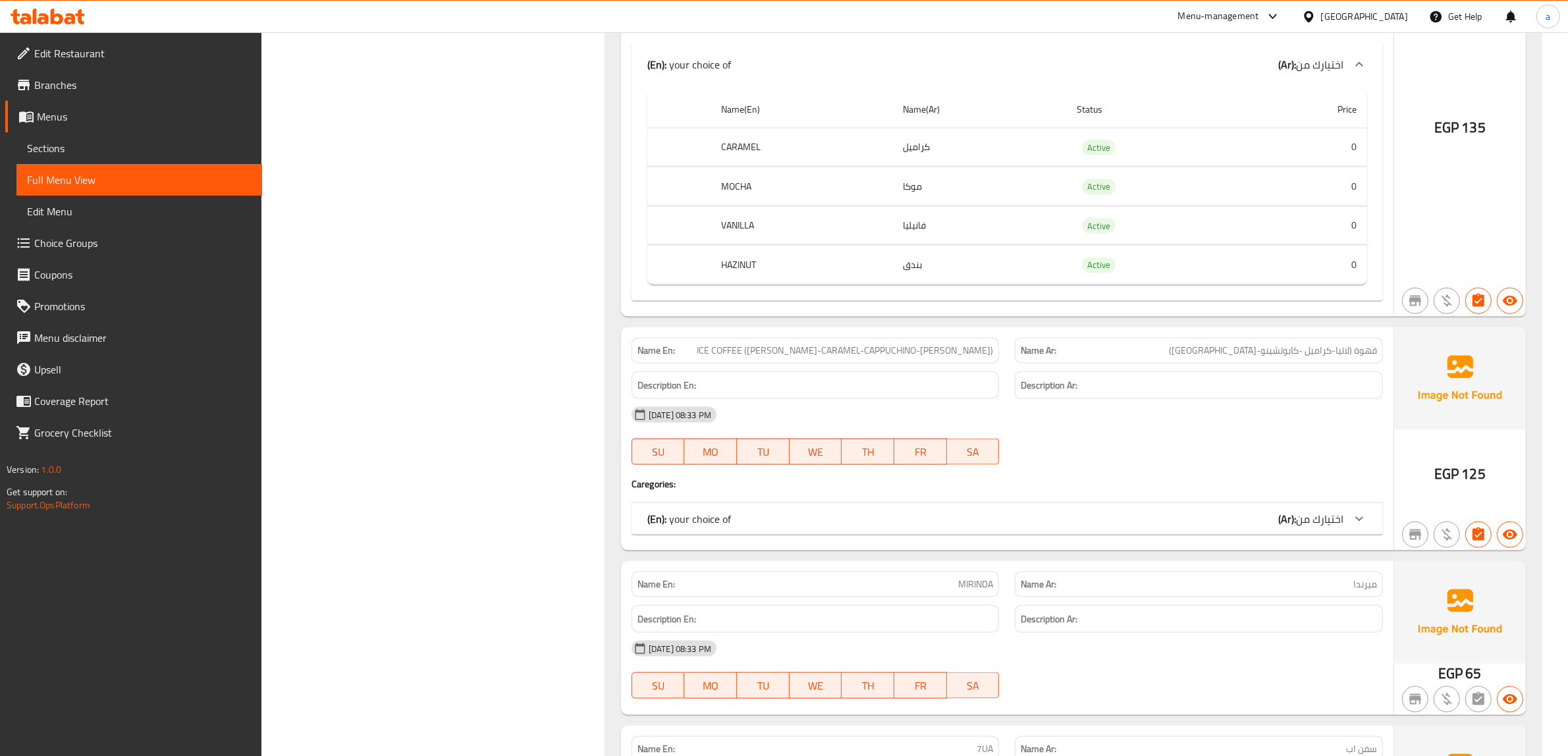
scroll to position [52244, 0]
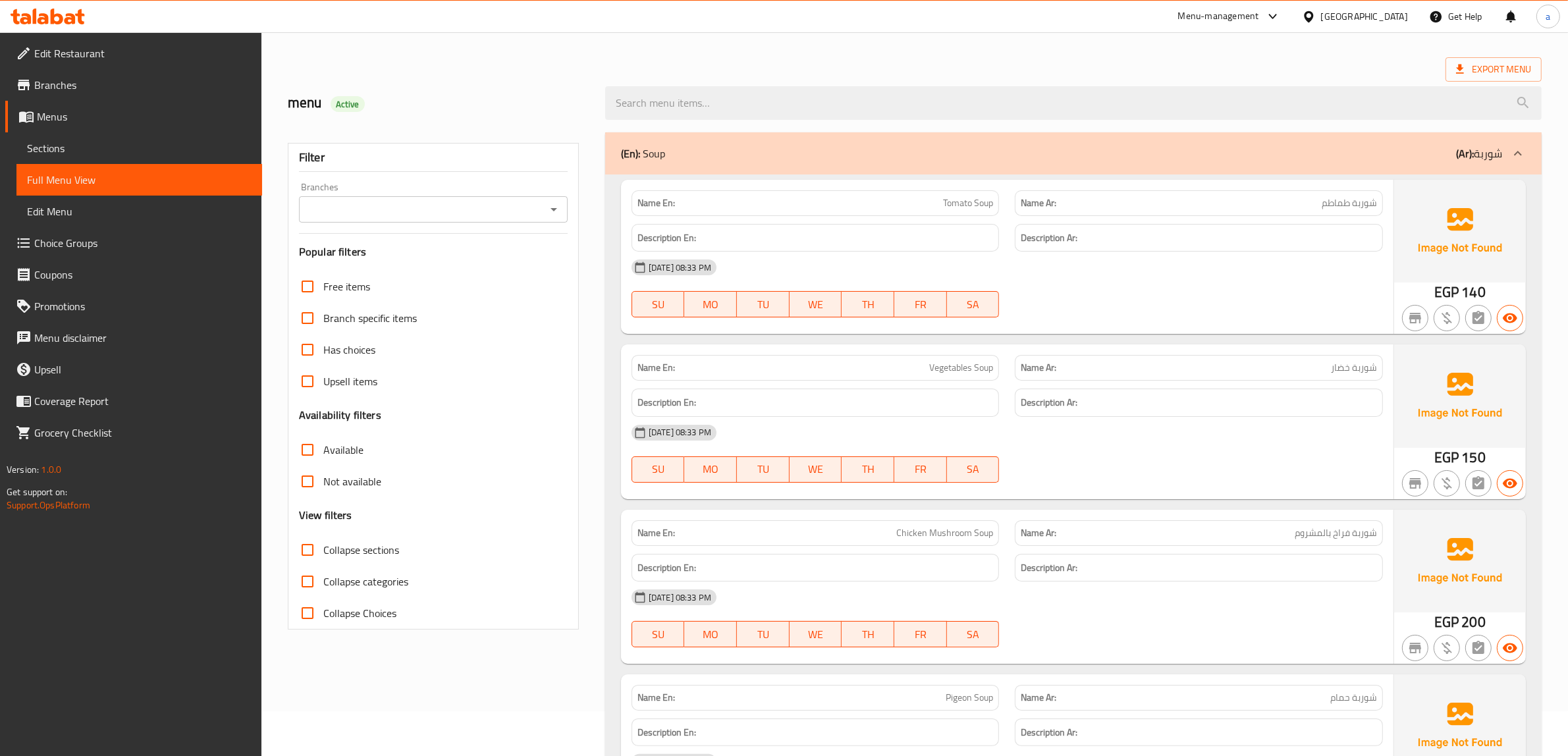
scroll to position [82, 0]
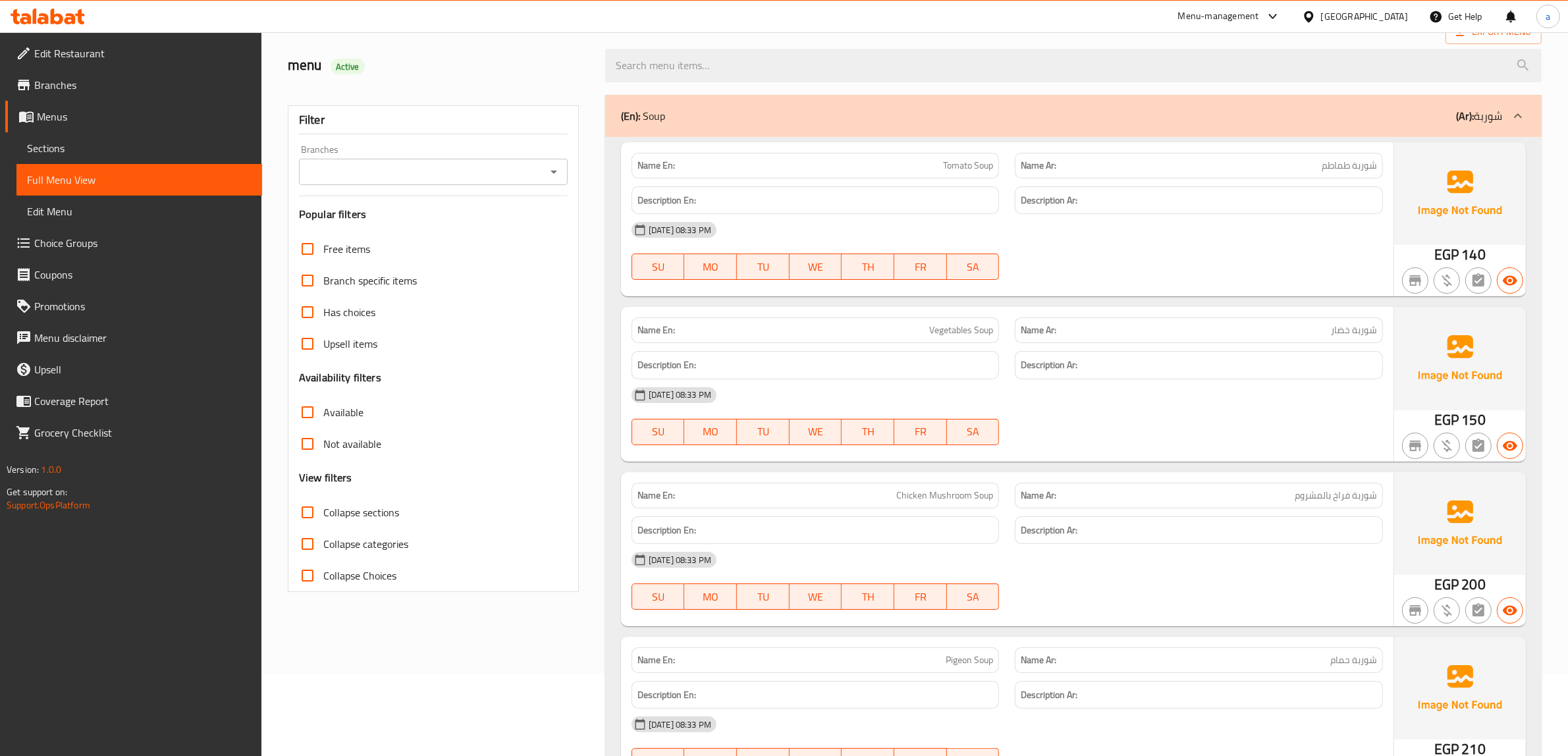
click at [1239, 532] on h6 "Description Ar:" at bounding box center [1199, 531] width 356 height 17
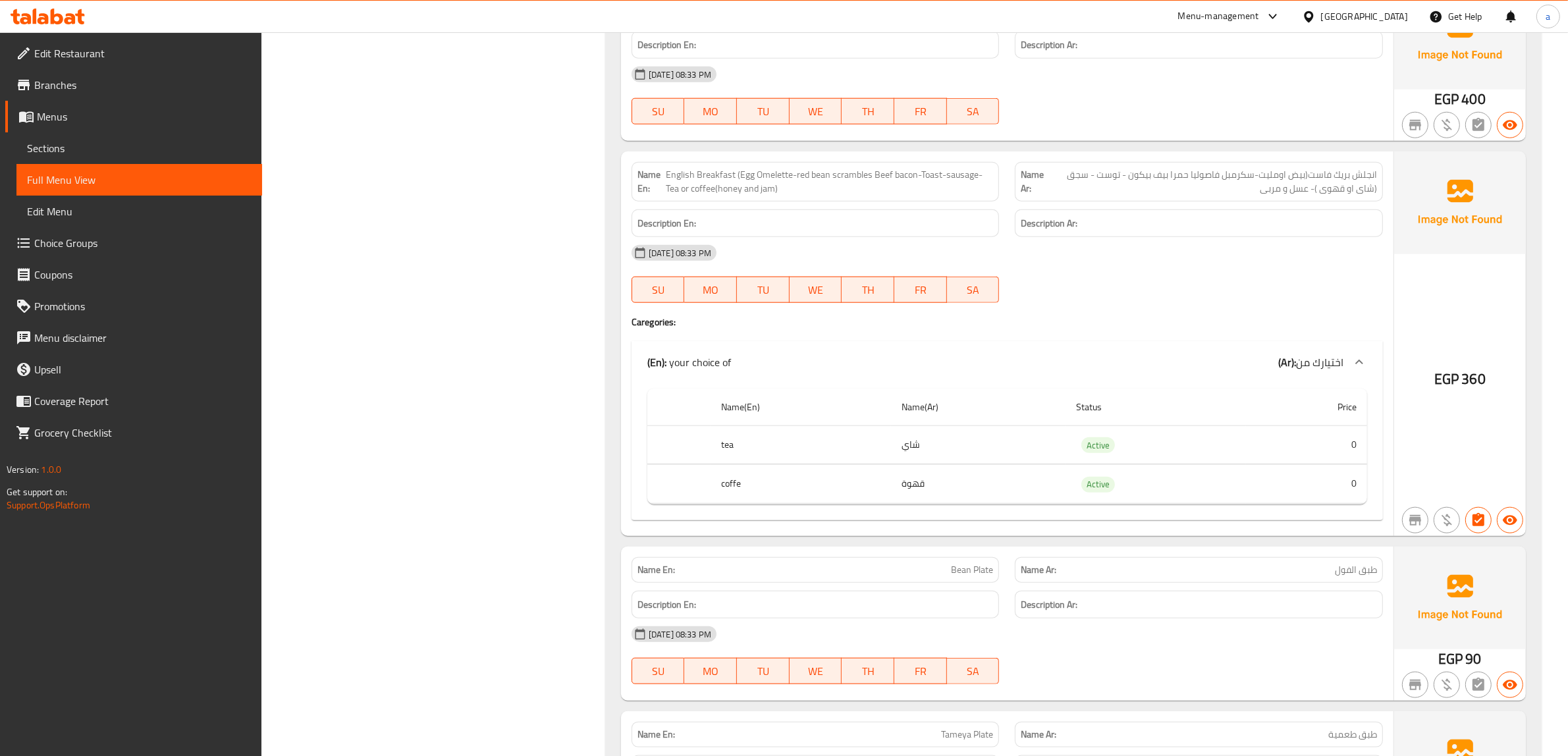
scroll to position [1631, 0]
drag, startPoint x: 1321, startPoint y: 189, endPoint x: 1306, endPoint y: 193, distance: 15.5
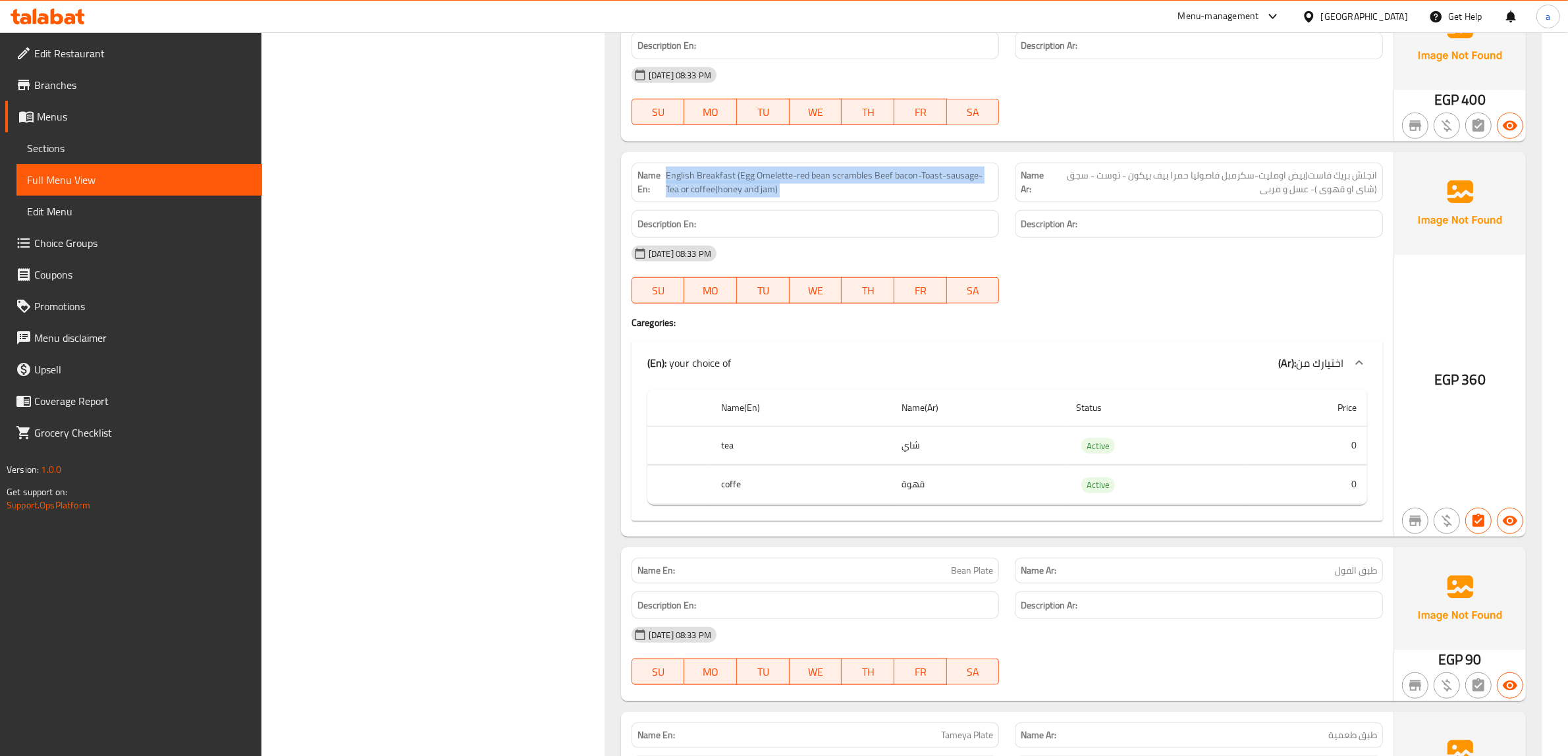
copy span "English Breakfast (Egg Omelette-red bean scrambles Beef bacon-Toast-sausage-Tea…"
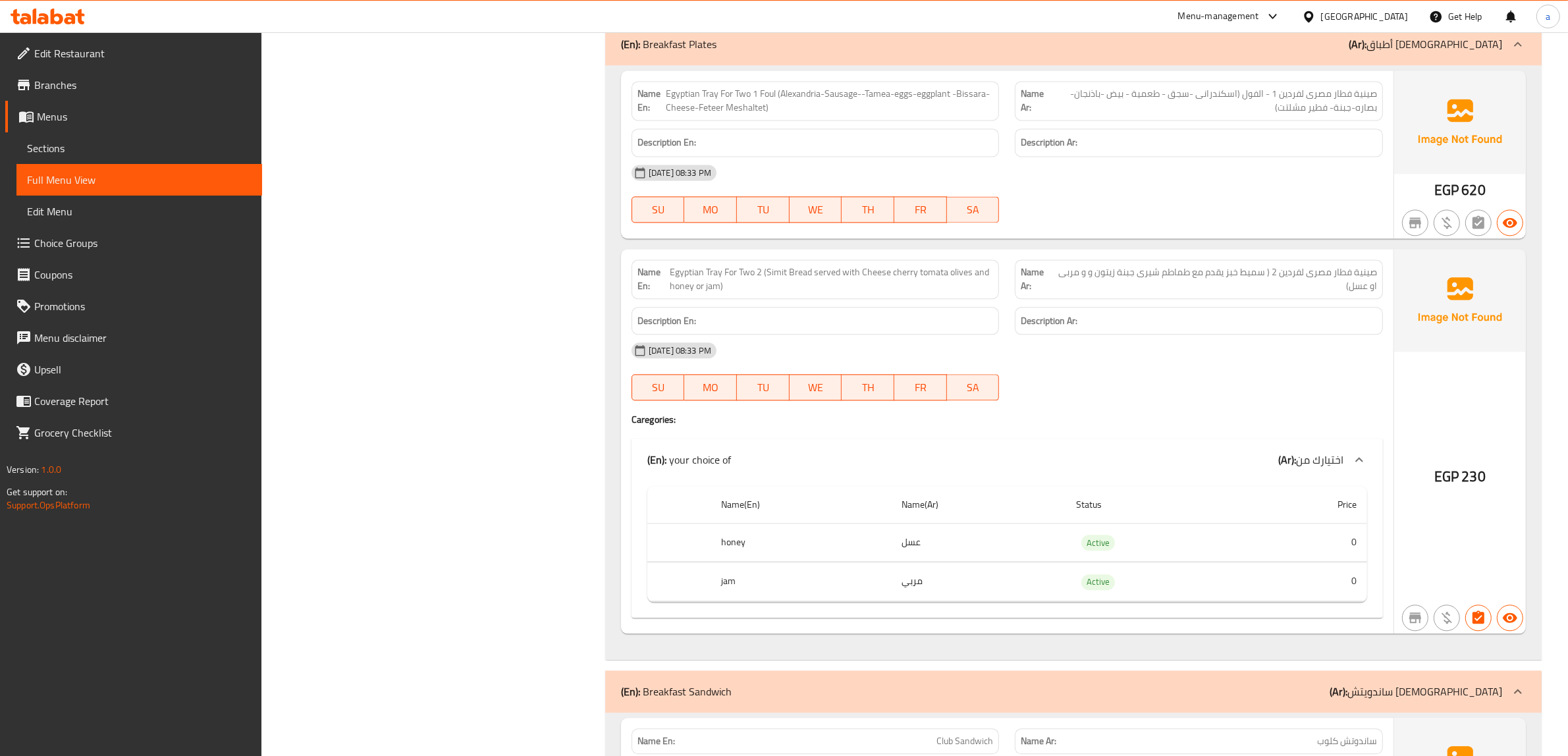
scroll to position [3656, 0]
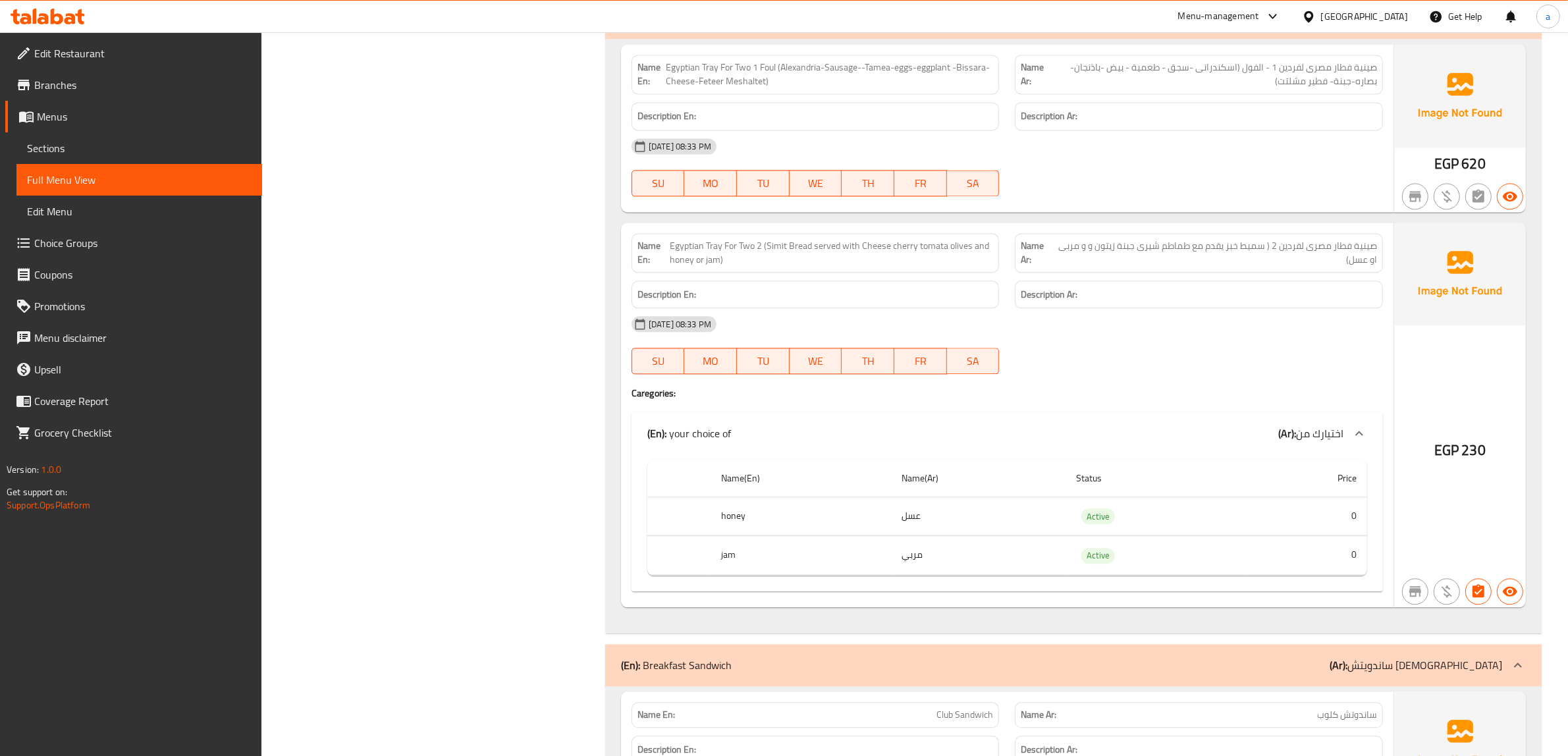
copy span "Egyptian Tray For Two 1 Foul (Alexandria-Sausage--Tamea-eggs-eggplant -Bissara-…"
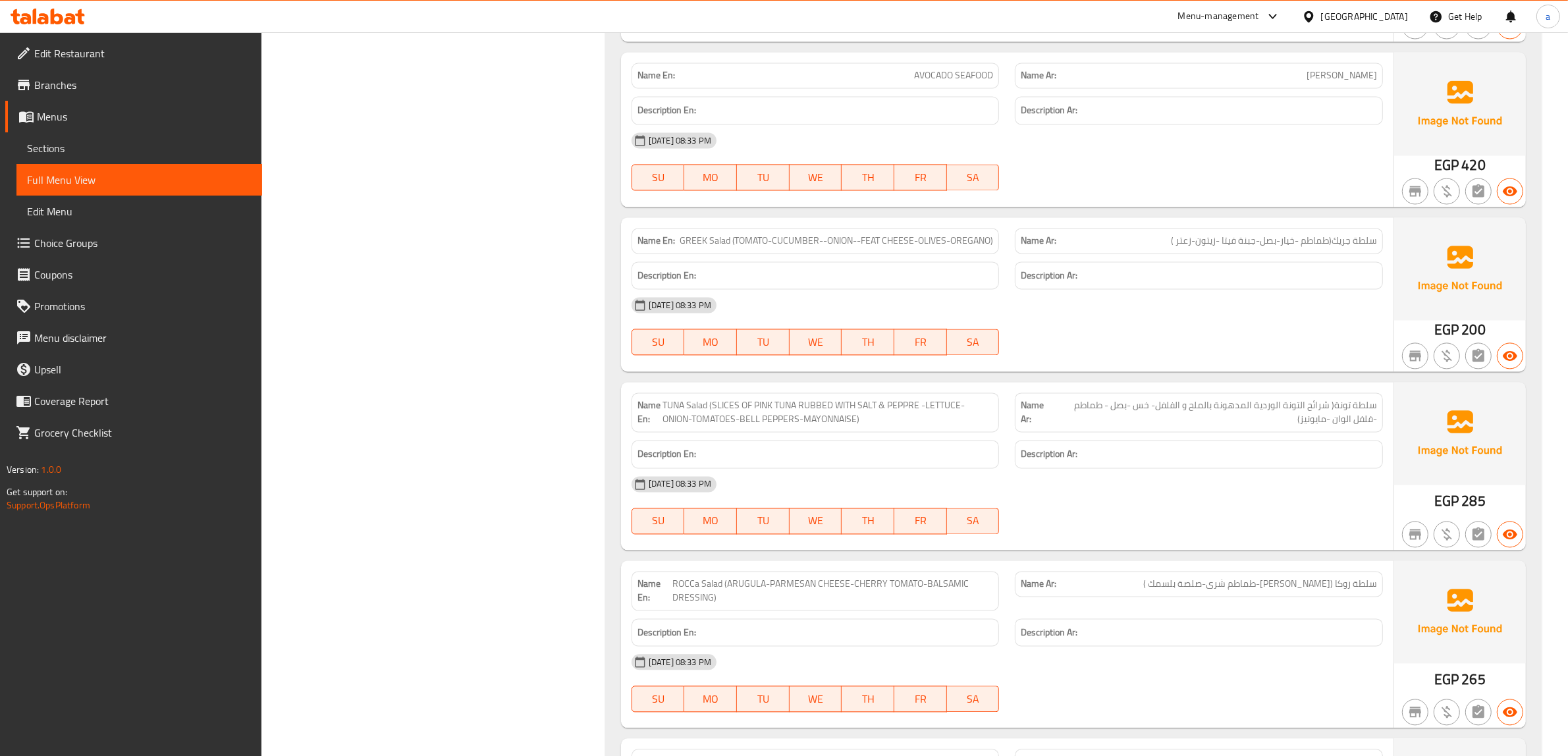
scroll to position [9584, 0]
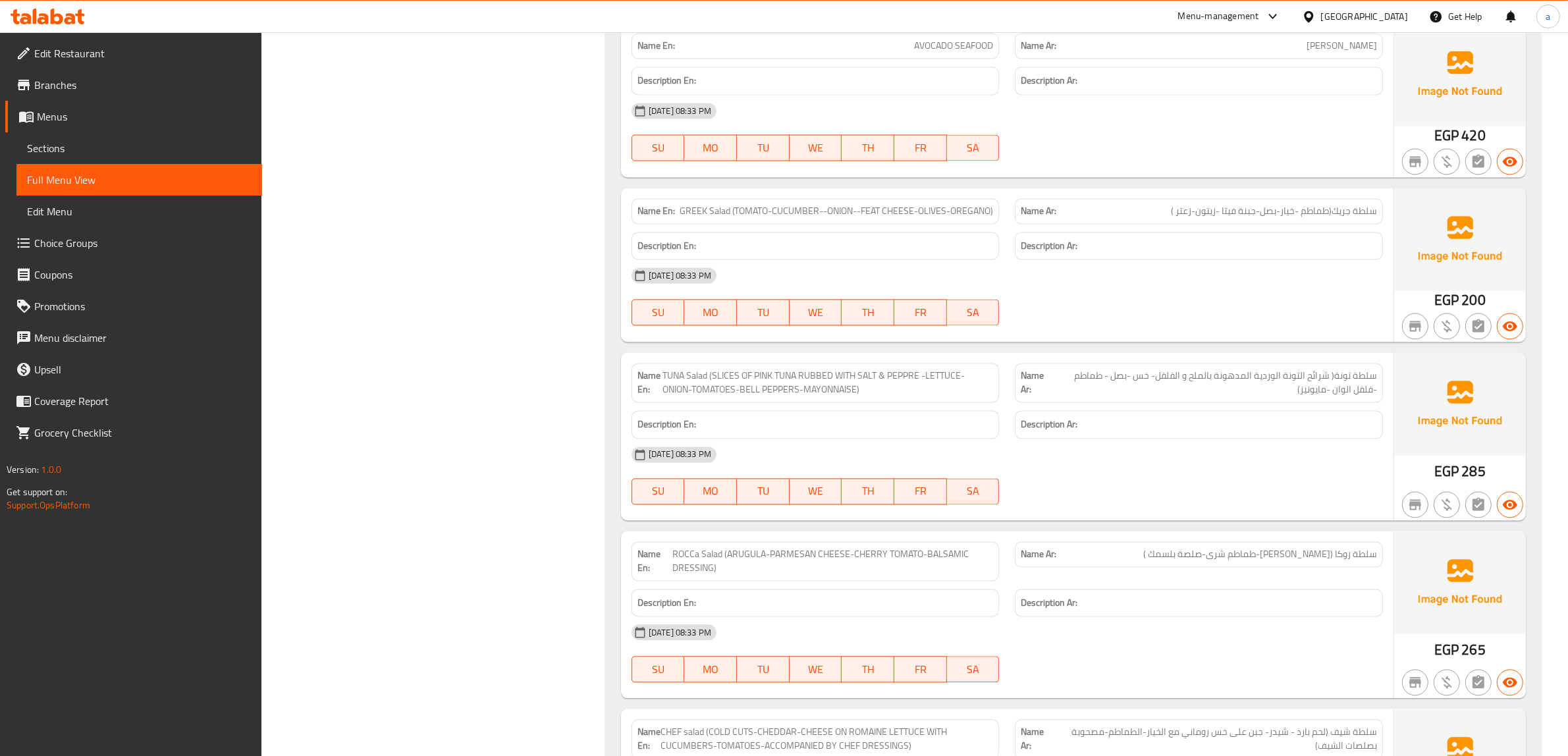
click at [725, 390] on span "TUNA Salad (SLICES OF PINK TUNA RUBBED WITH SALT & PEPPRE -LETTUCE-ONION-TOMATO…" at bounding box center [828, 382] width 331 height 27
click at [769, 380] on span "TUNA Salad (SLICES OF PINK TUNA RUBBED WITH SALT & PEPPRE -LETTUCE-ONION-TOMATO…" at bounding box center [828, 382] width 331 height 27
click at [796, 387] on span "TUNA Salad (SLICES OF PINK TUNA RUBBED WITH SALT & PEPPRE -LETTUCE-ONION-TOMATO…" at bounding box center [828, 382] width 331 height 27
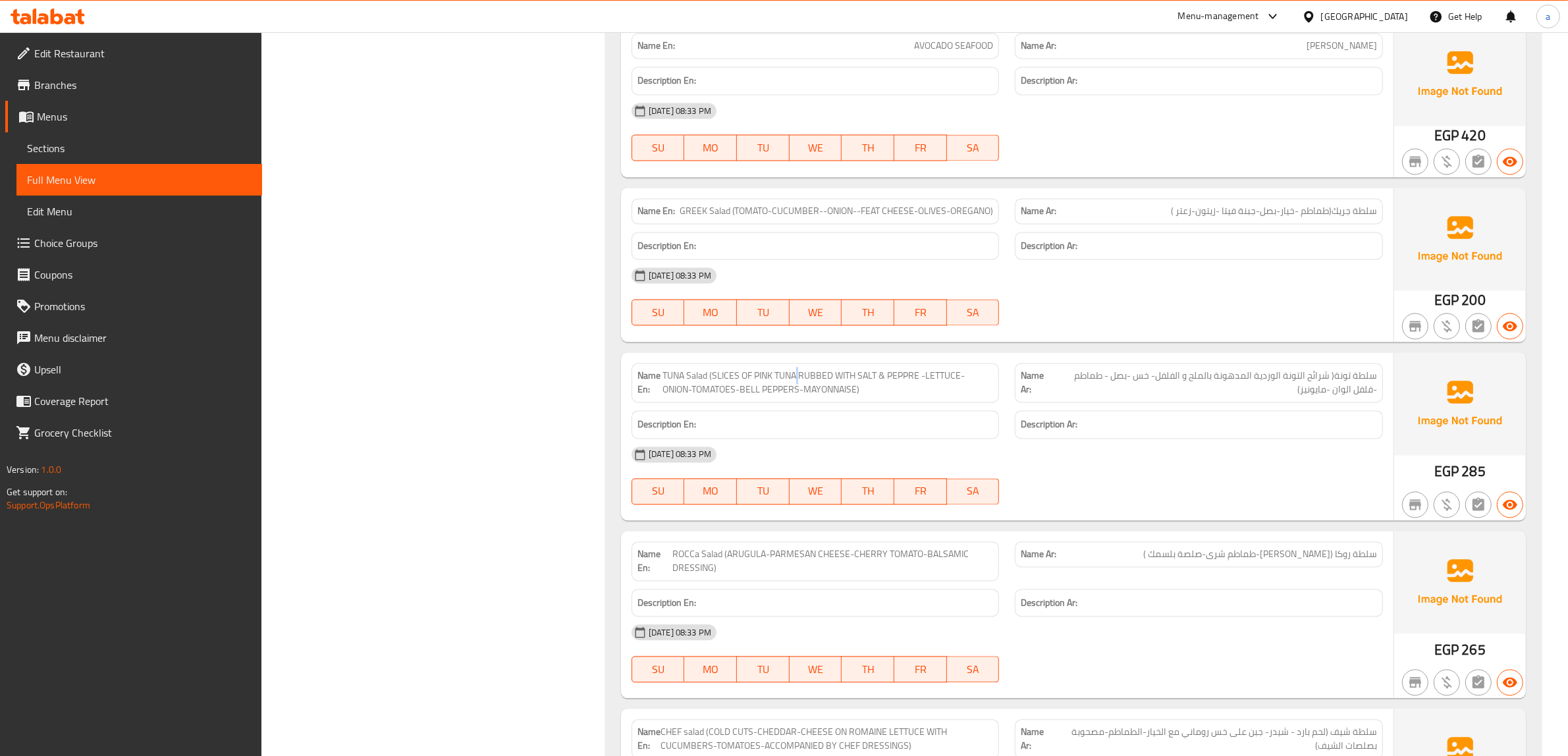
click at [796, 387] on span "TUNA Salad (SLICES OF PINK TUNA RUBBED WITH SALT & PEPPRE -LETTUCE-ONION-TOMATO…" at bounding box center [828, 382] width 331 height 27
click at [817, 387] on span "TUNA Salad (SLICES OF PINK TUNA RUBBED WITH SALT & PEPPRE -LETTUCE-ONION-TOMATO…" at bounding box center [828, 382] width 331 height 27
click at [811, 385] on span "TUNA Salad (SLICES OF PINK TUNA RUBBED WITH SALT & PEPPRE -LETTUCE-ONION-TOMATO…" at bounding box center [828, 382] width 331 height 27
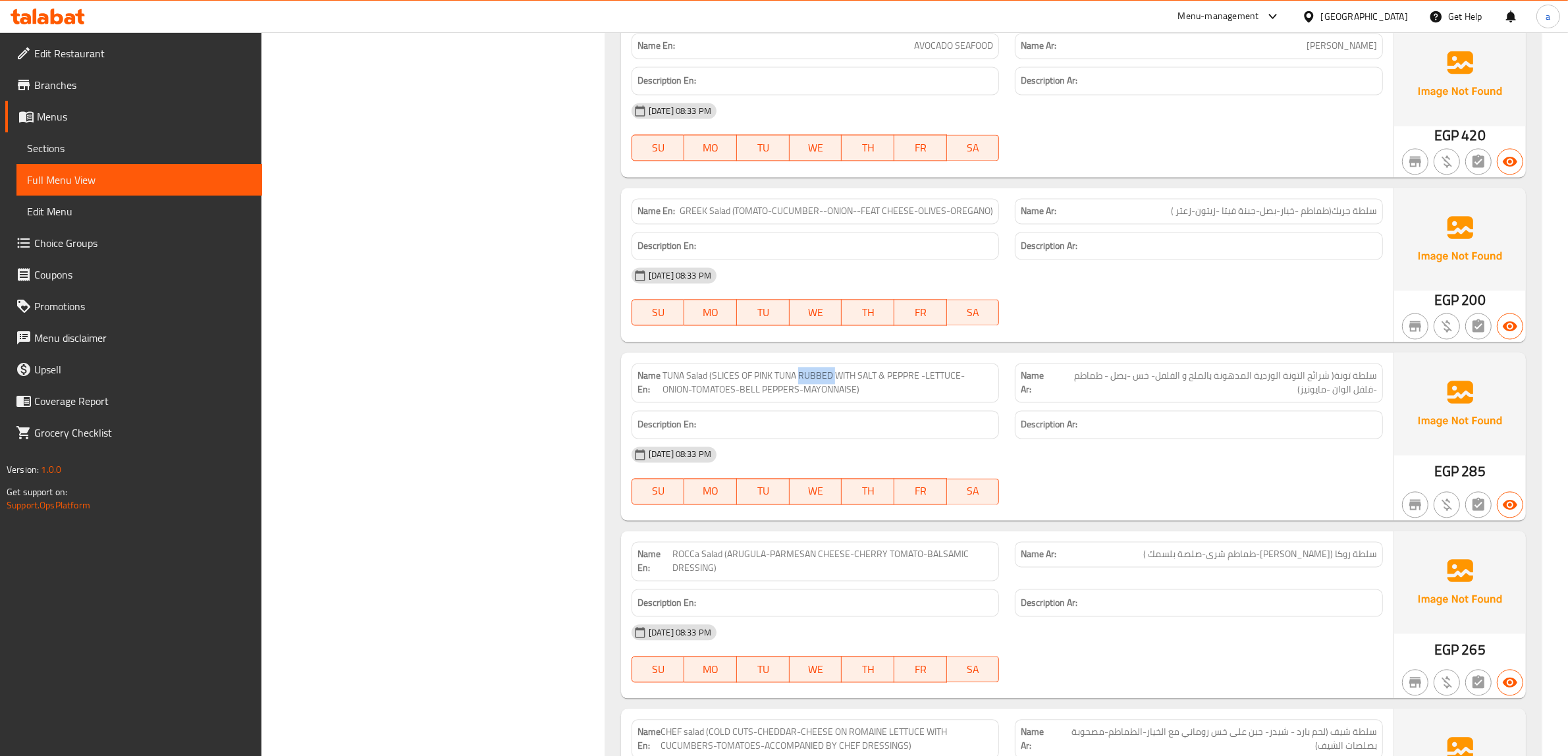
click at [811, 384] on span "TUNA Salad (SLICES OF PINK TUNA RUBBED WITH SALT & PEPPRE -LETTUCE-ONION-TOMATO…" at bounding box center [828, 382] width 331 height 27
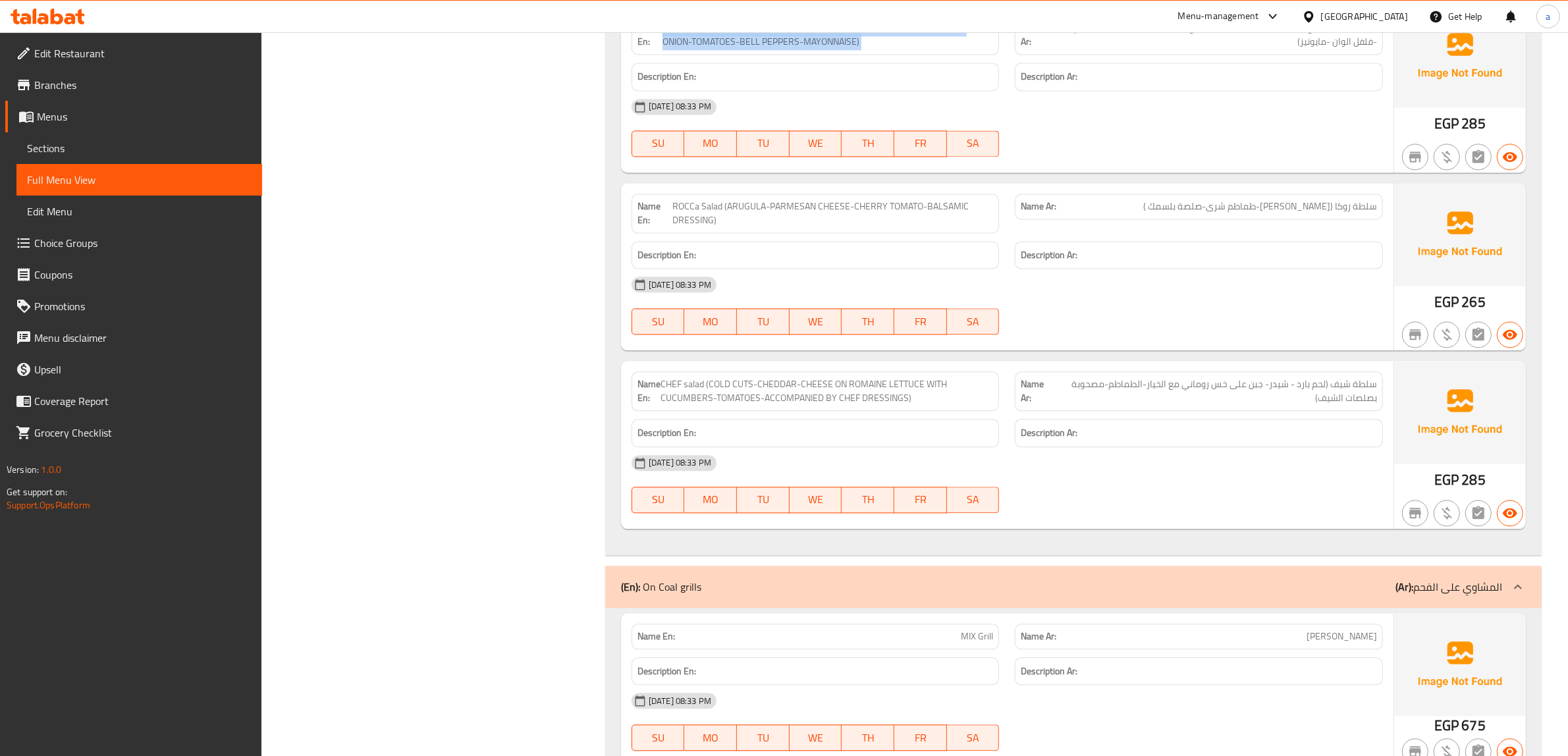
scroll to position [9996, 0]
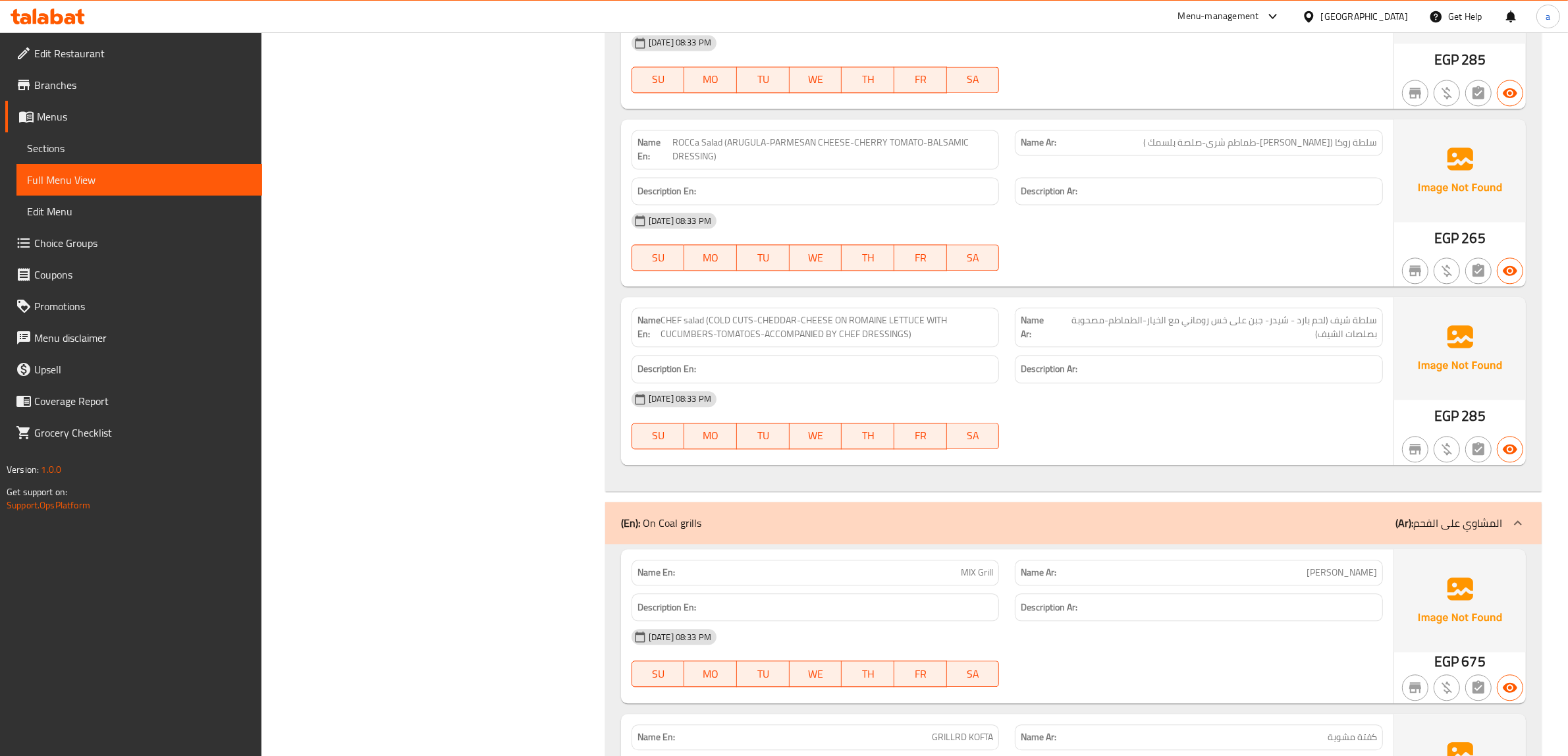
click at [944, 153] on span "ROCCa Salad (ARUGULA-PARMESAN CHEESE-CHERRY TOMATO-BALSAMIC DRESSING)" at bounding box center [833, 150] width 321 height 27
copy span "BALSAMIC"
click at [1163, 150] on span "سلطة روكا ([PERSON_NAME]-طماطم شرى-صلصة بلسمك )" at bounding box center [1260, 142] width 234 height 14
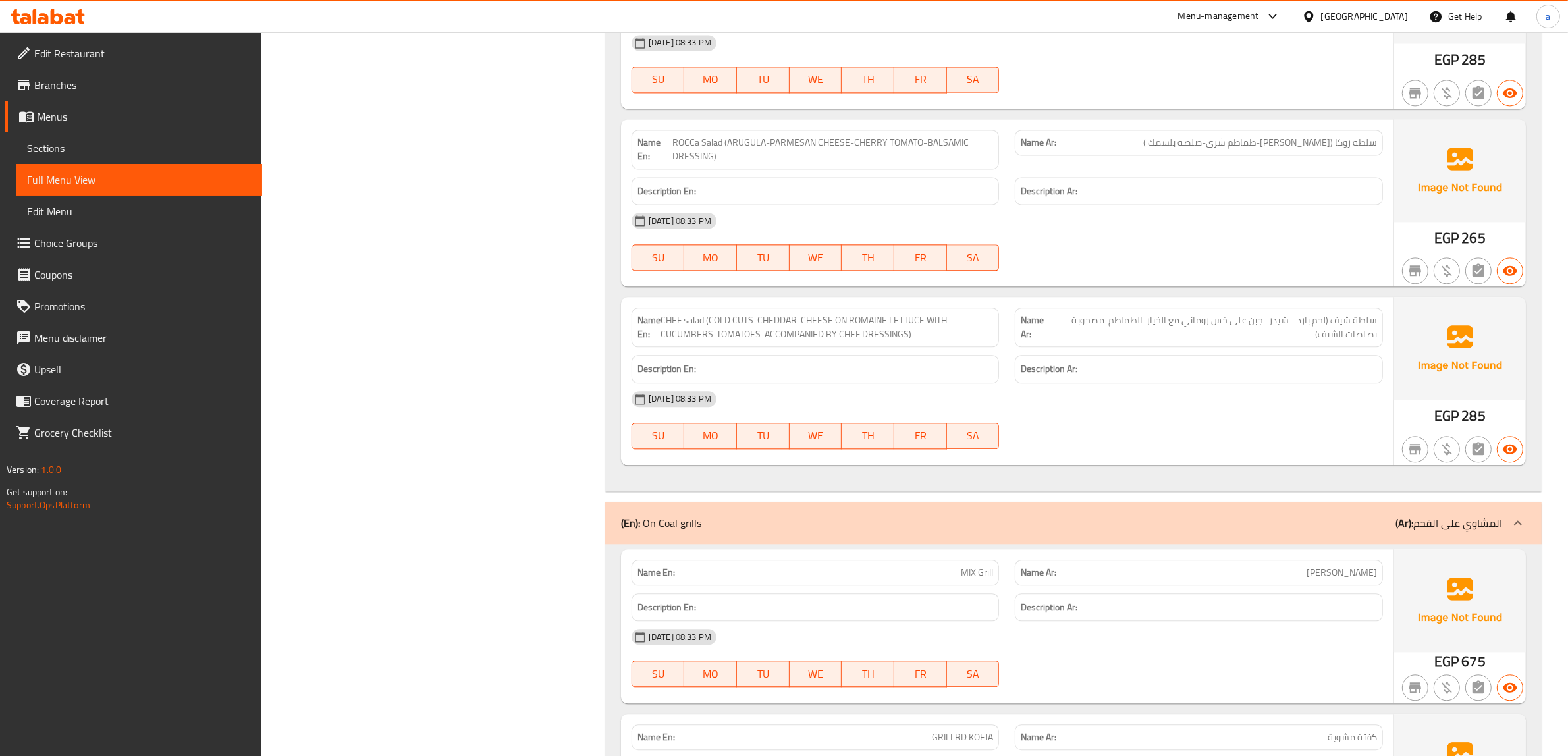
copy span "بلسمك"
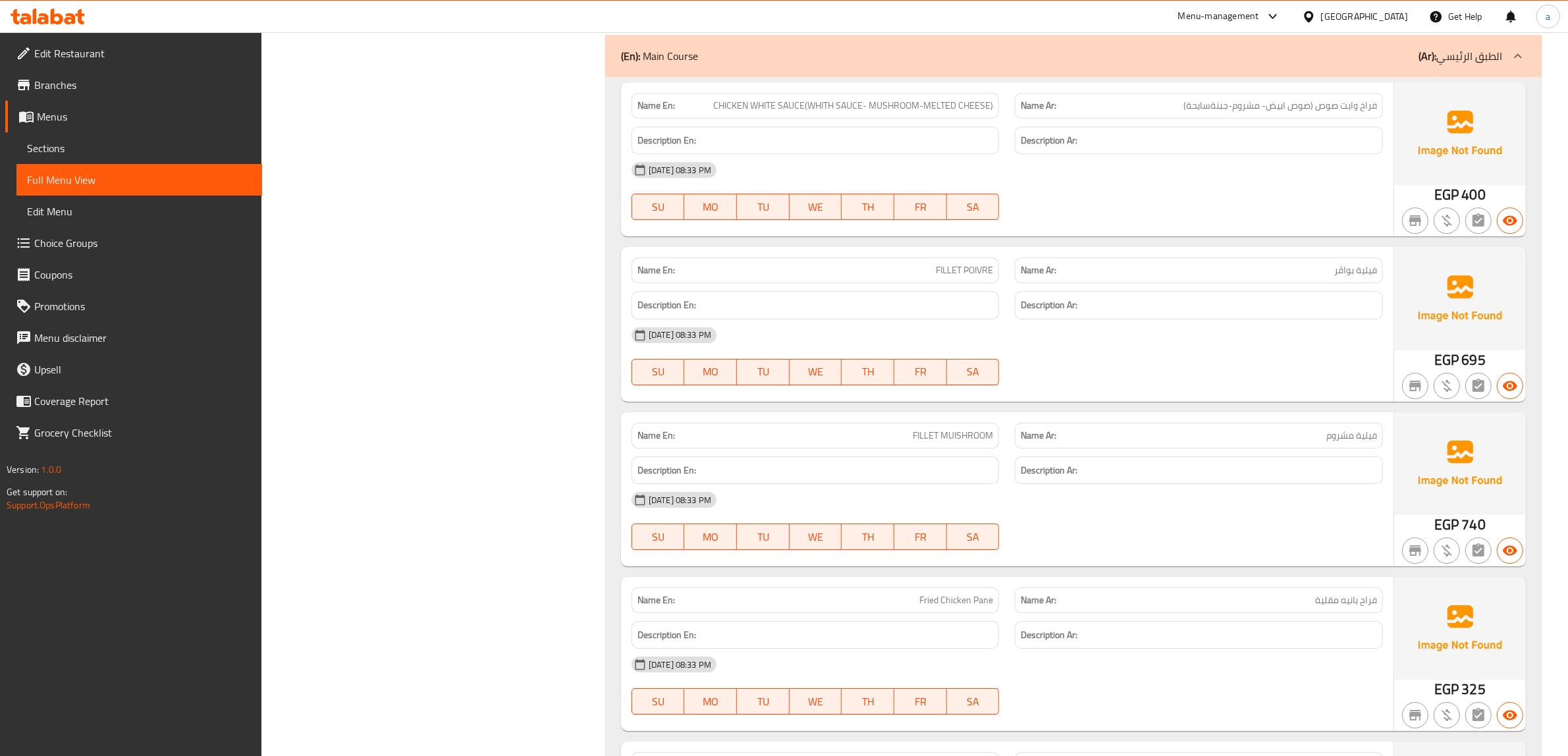
scroll to position [17901, 0]
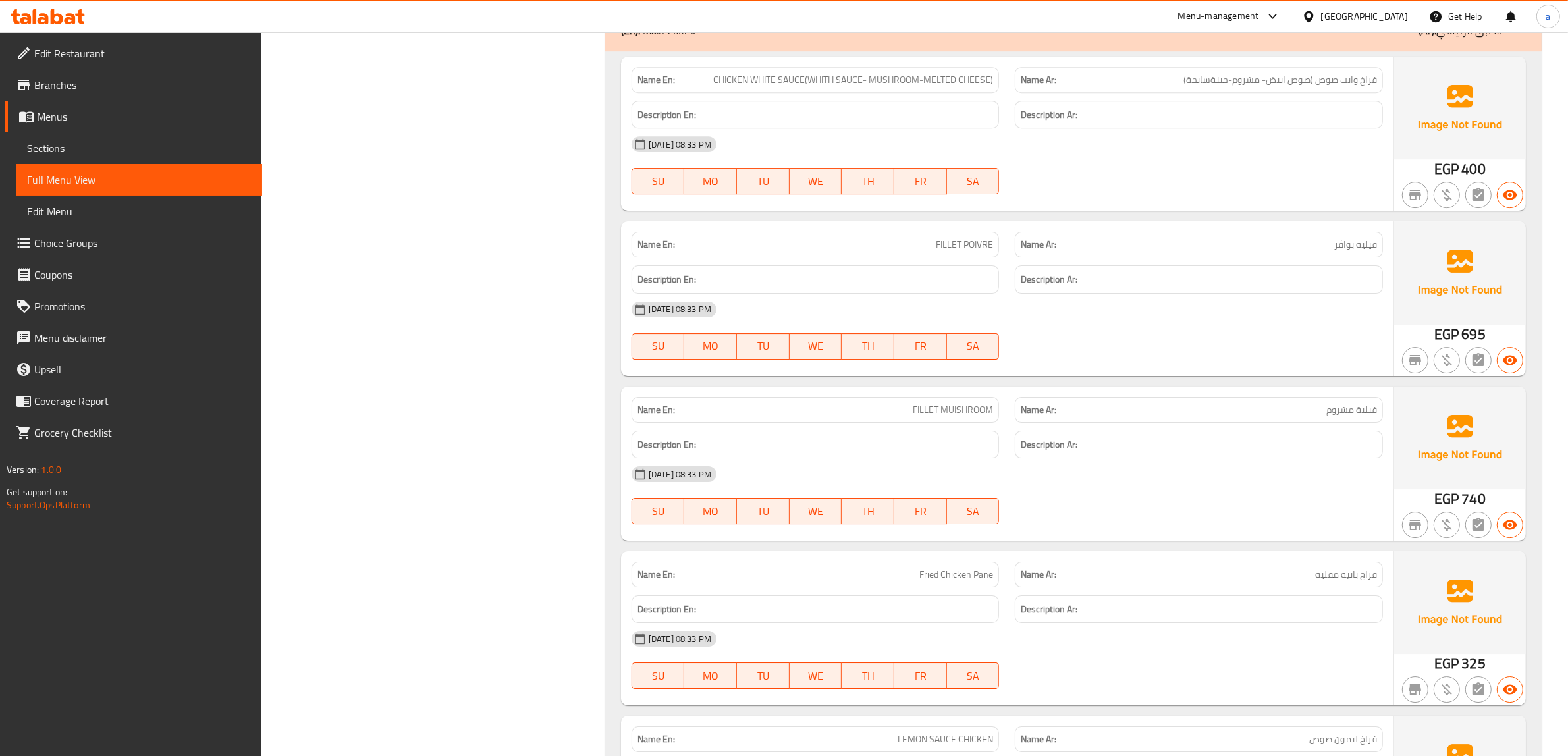
copy span "CHICKEN WHITE SAUCE(WHITH SAUCE- MUSHROOM-MELTED CHEESE)"
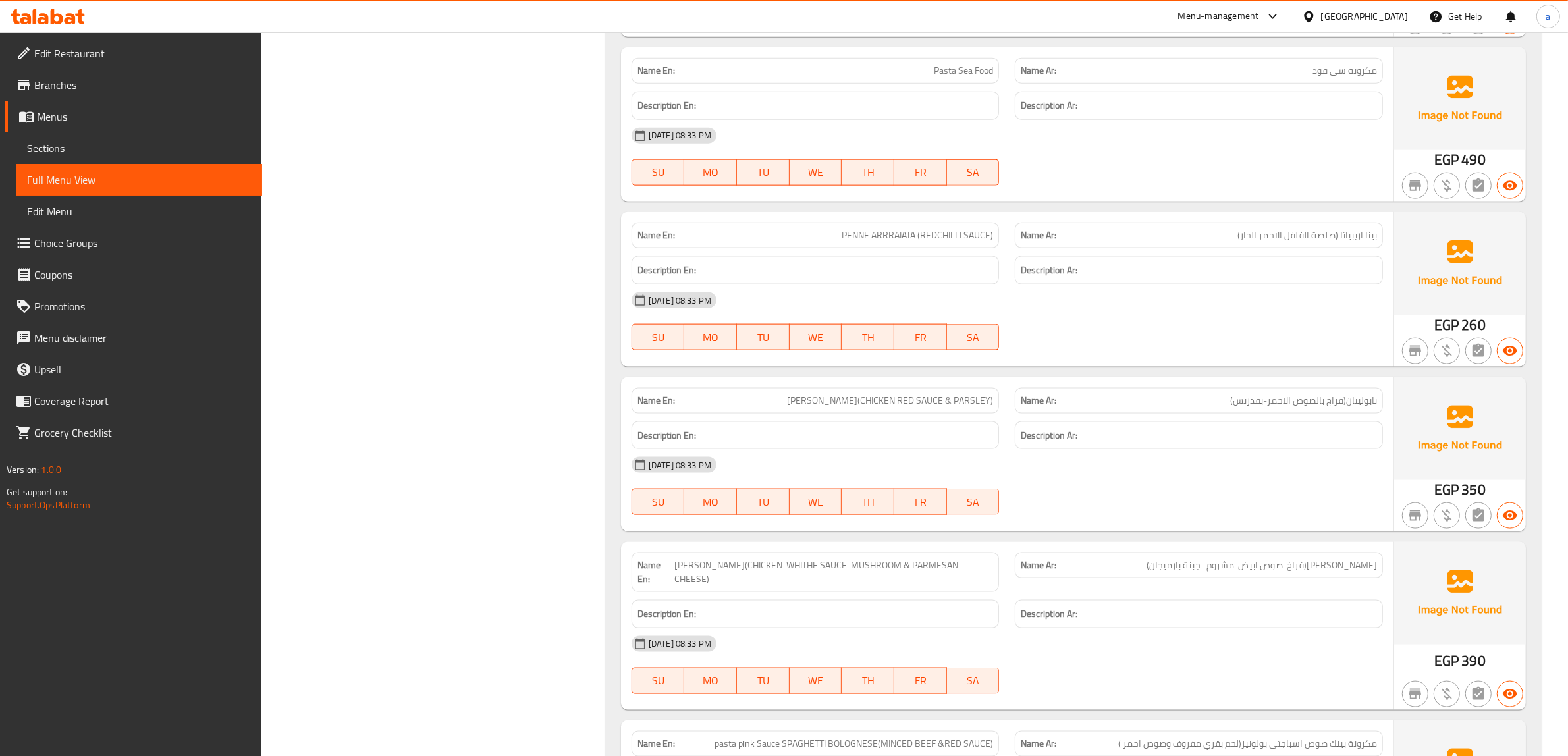
scroll to position [21112, 0]
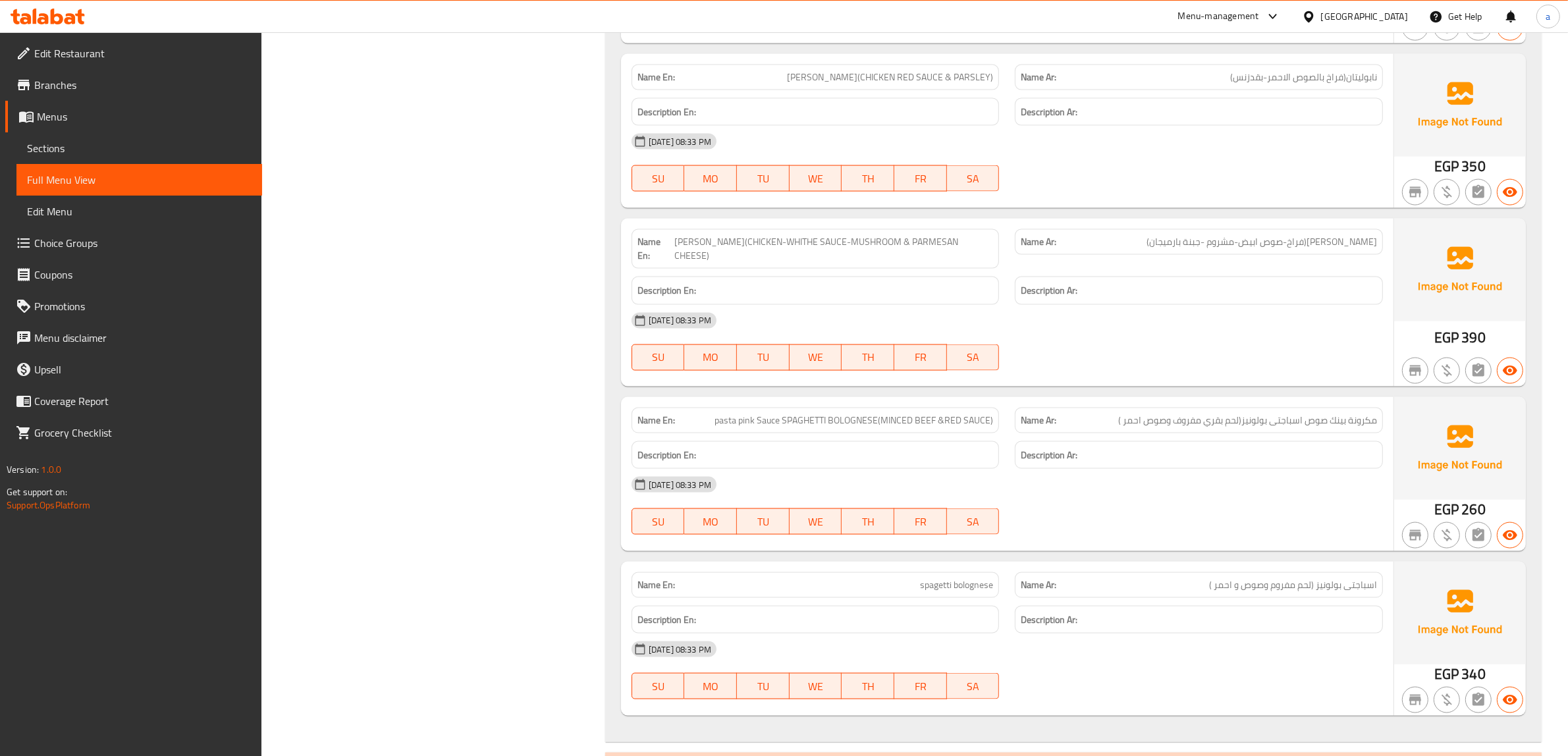
scroll to position [21277, 0]
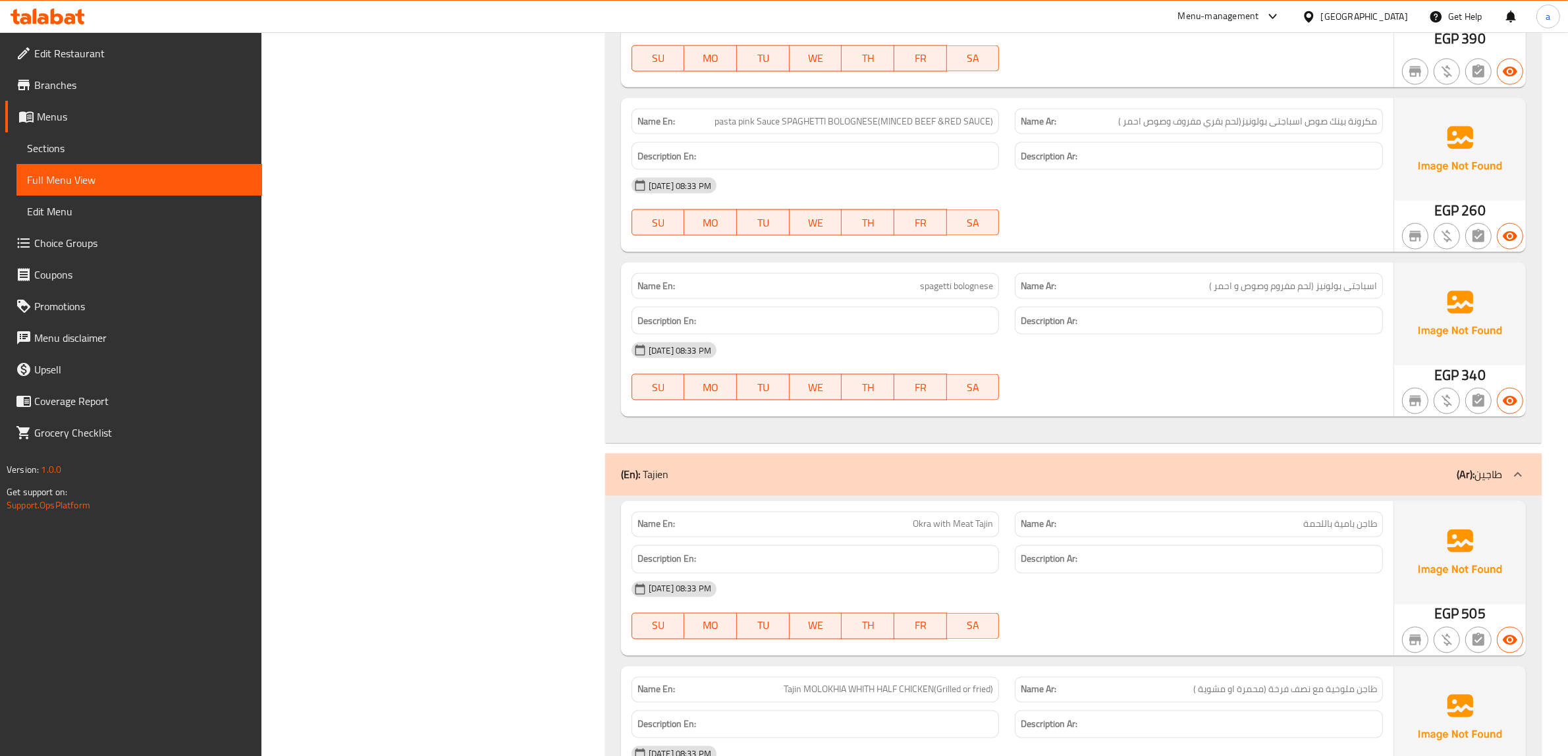
scroll to position [21606, 0]
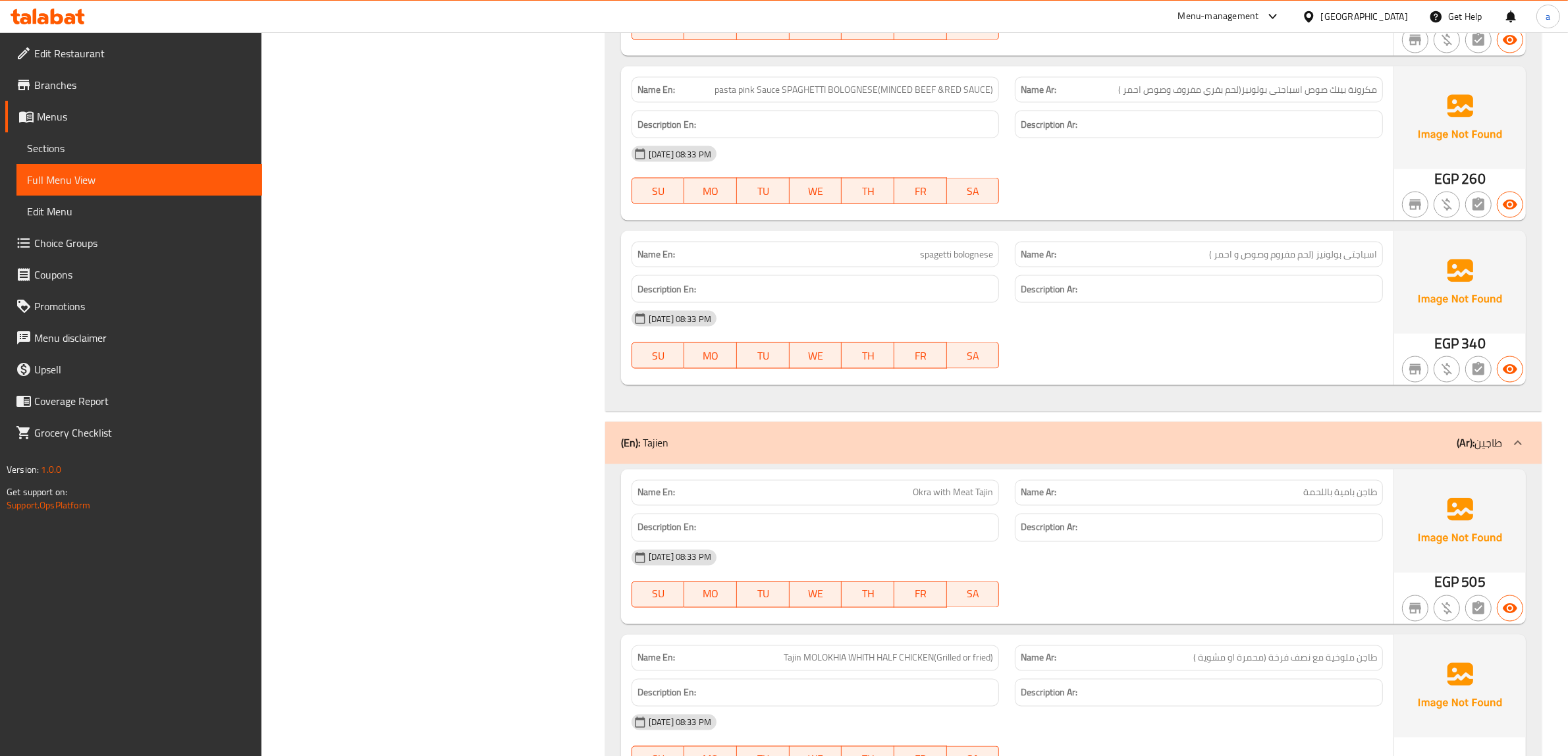
copy span "spagetti bolognese"
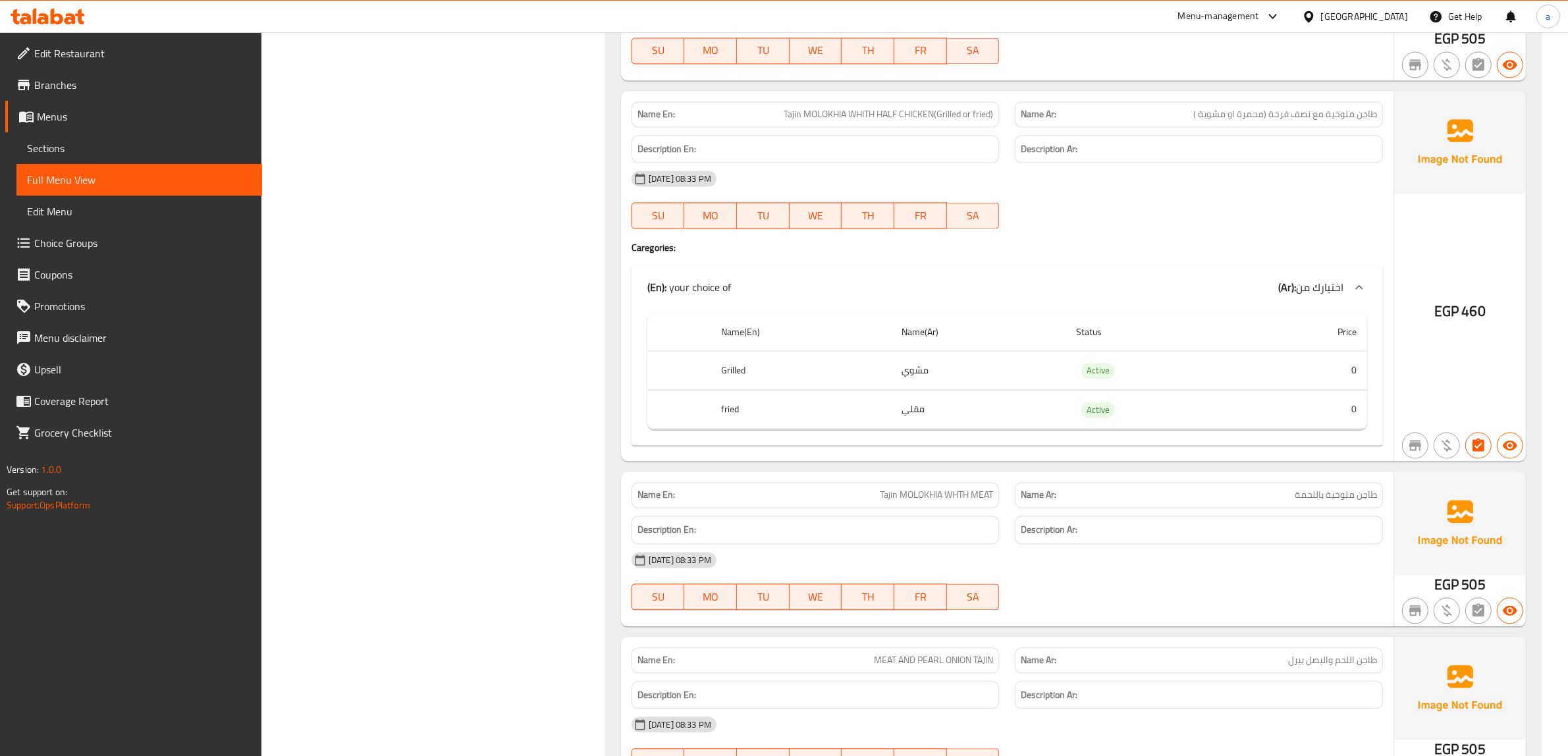
scroll to position [22348, 0]
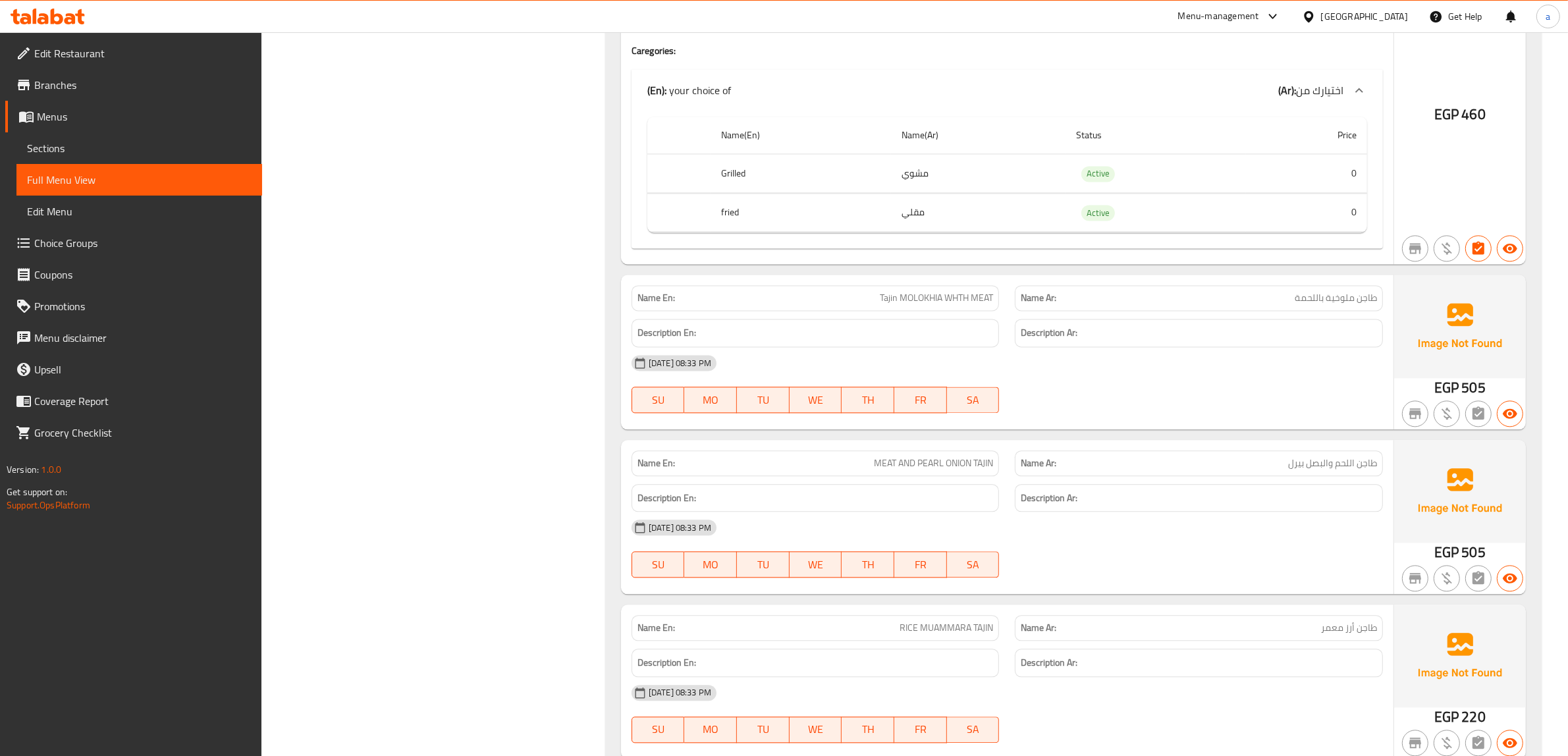
copy span "MEAT AND PEARL ONION TAJIN"
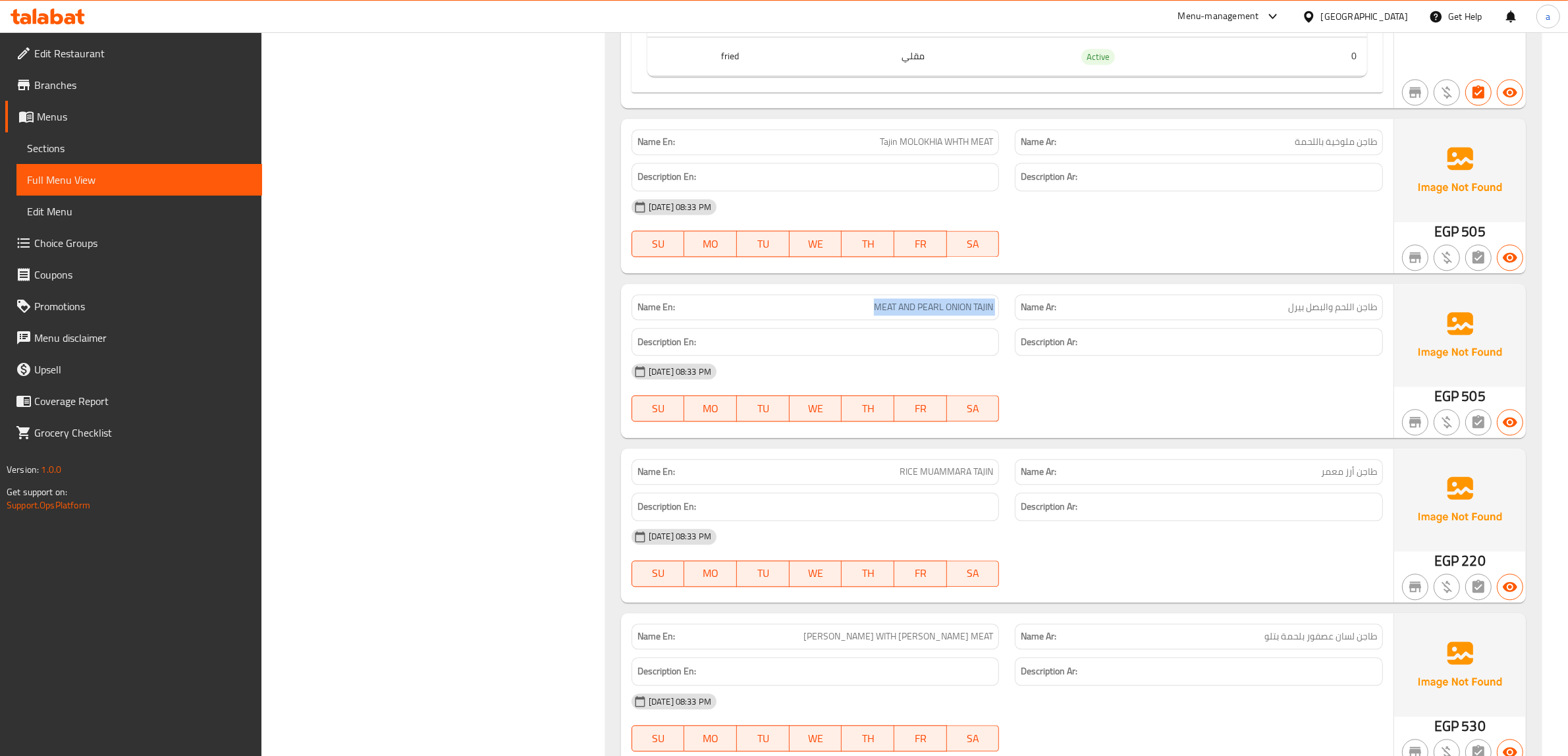
scroll to position [22676, 0]
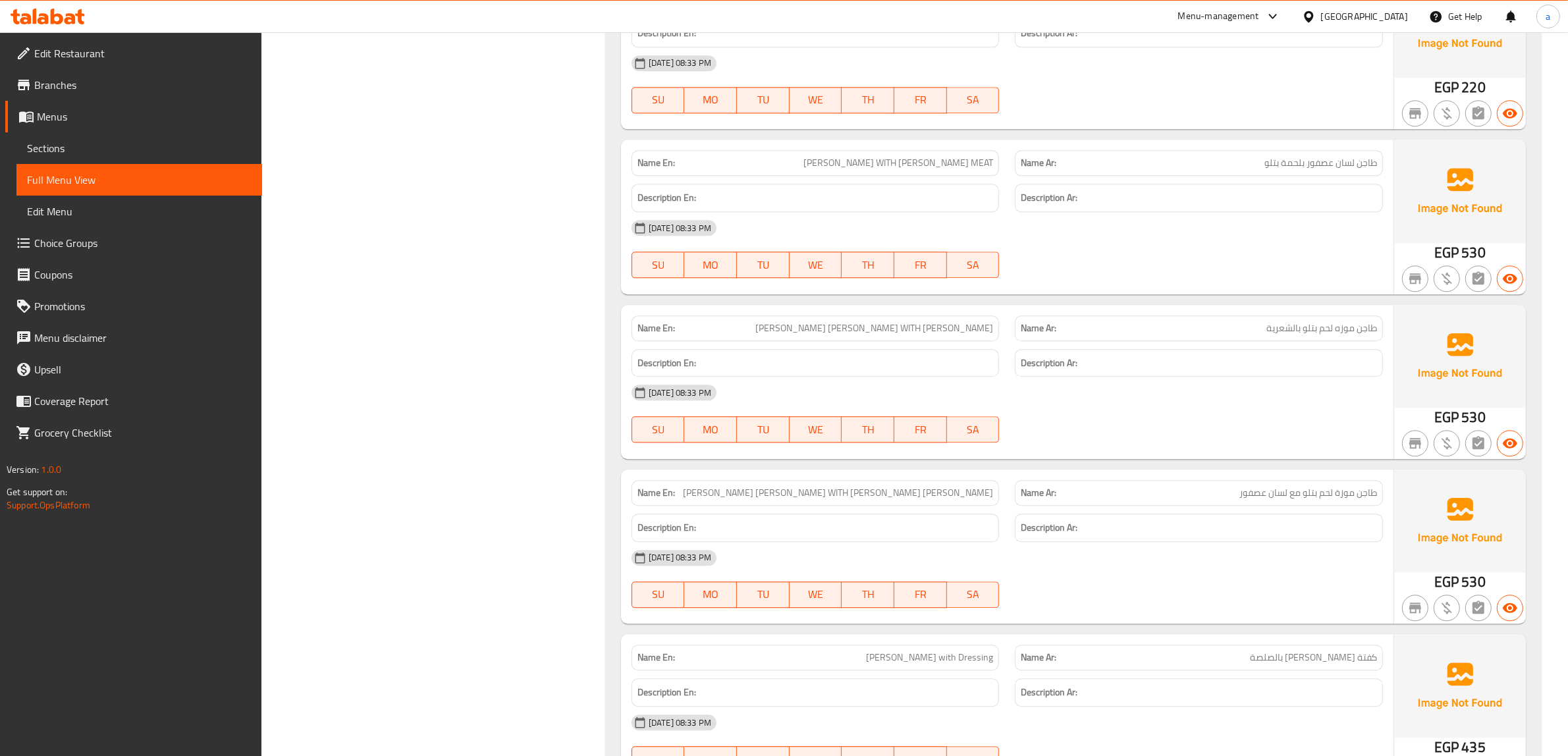
scroll to position [23006, 0]
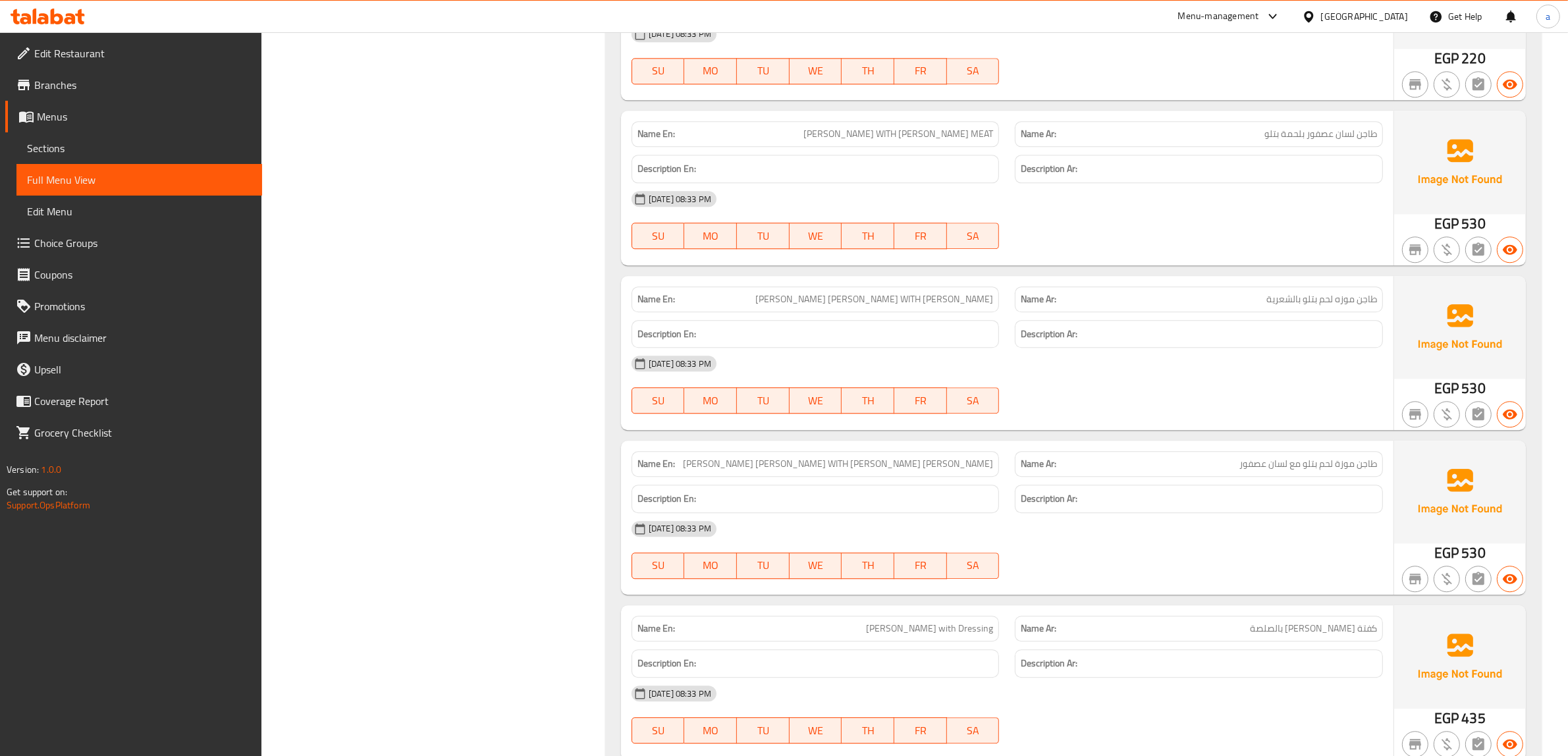
copy span "[PERSON_NAME] [PERSON_NAME] WITH [PERSON_NAME]"
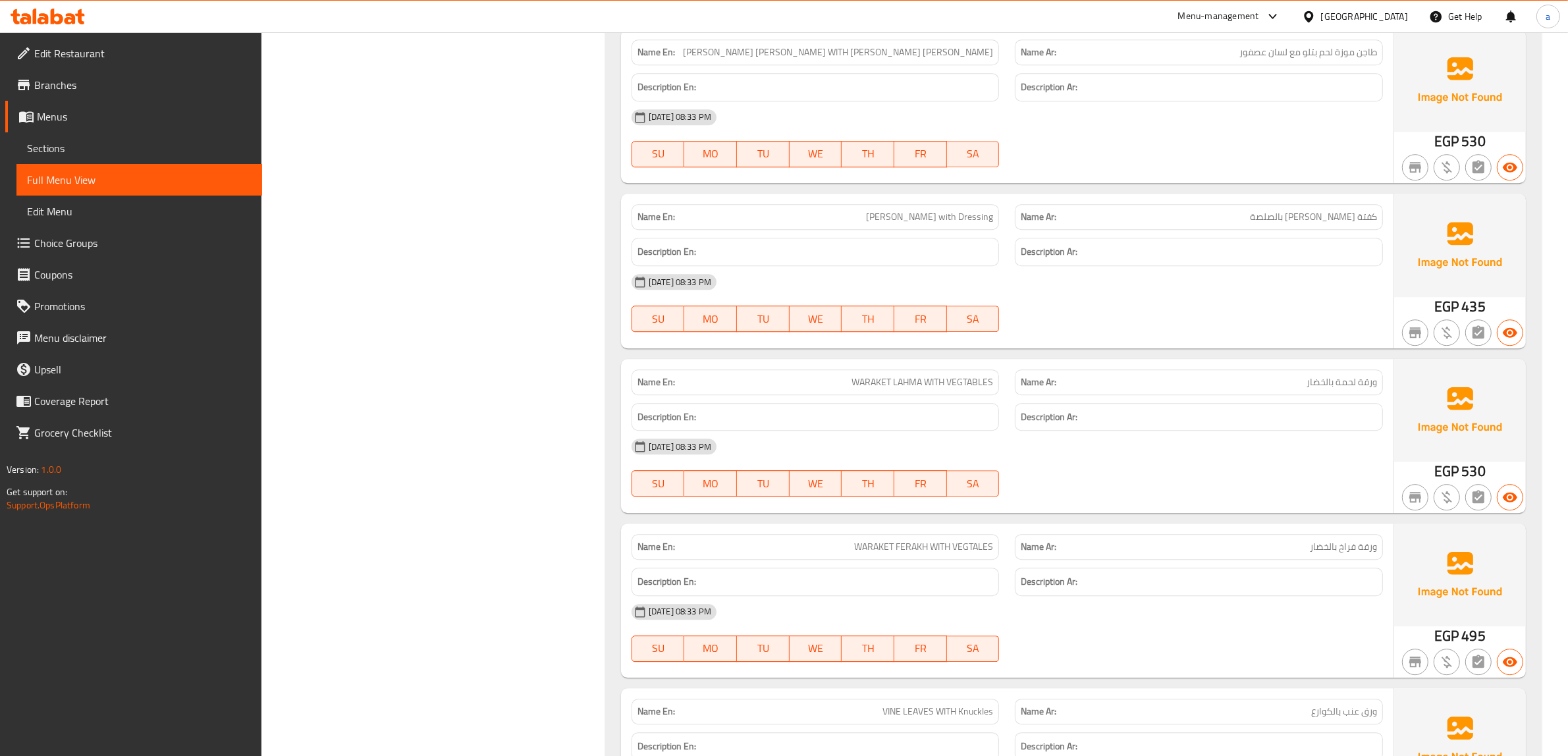
copy span "[PERSON_NAME] [PERSON_NAME] WITH [PERSON_NAME] [PERSON_NAME]"
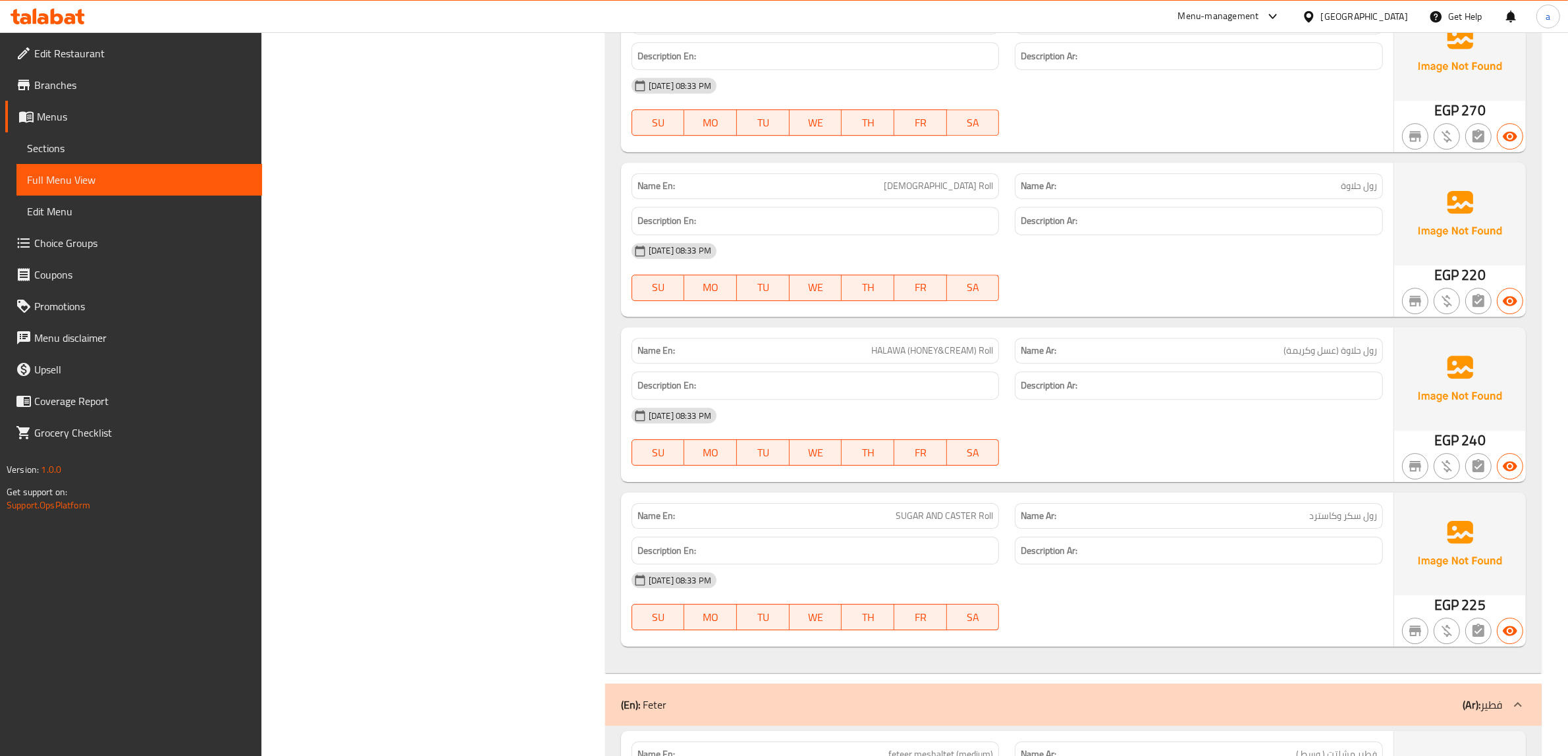
scroll to position [30252, 0]
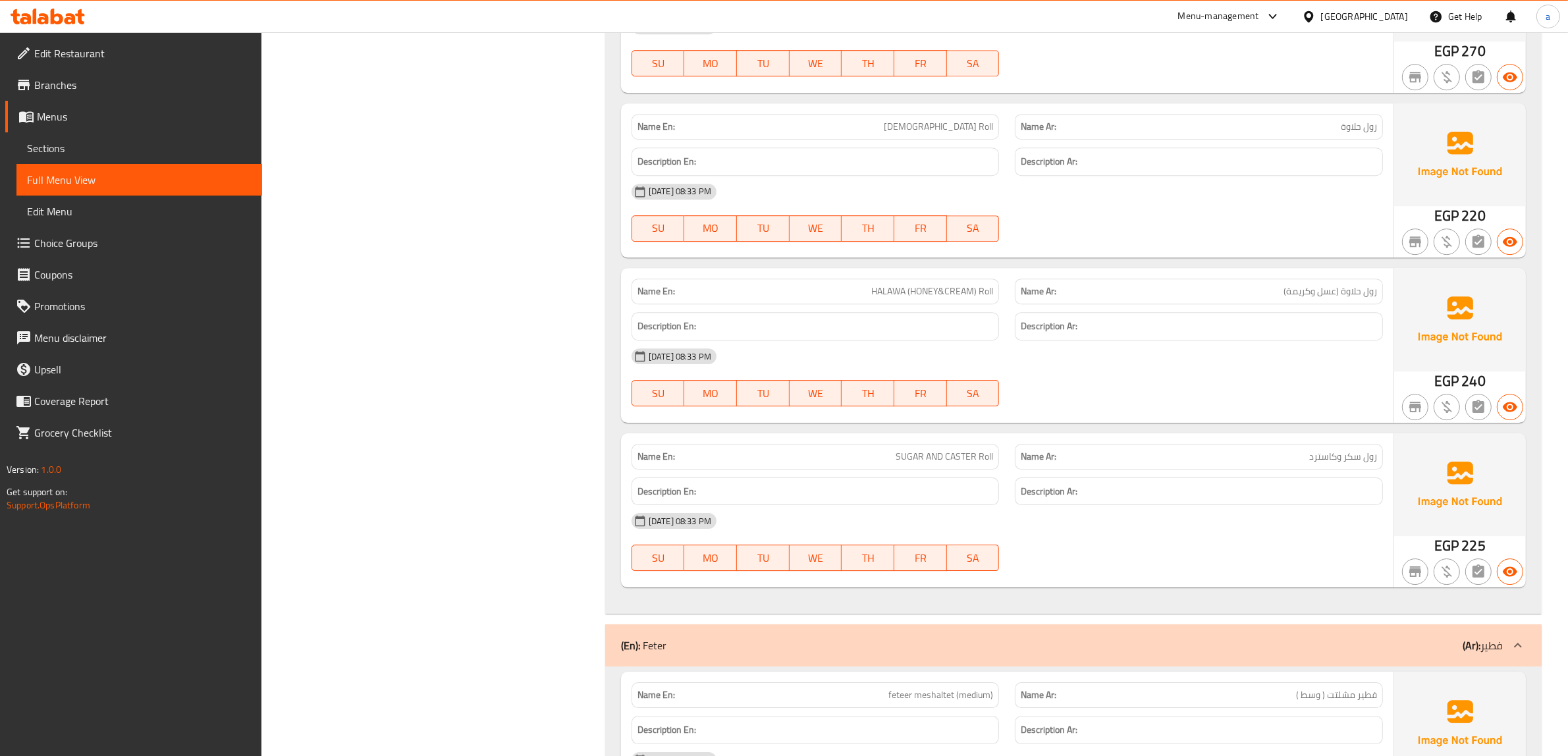
click at [986, 298] on span "HALAWA (HONEY&CREAM) Roll" at bounding box center [932, 291] width 122 height 14
copy span "HALAWA (HONEY&CREAM) Roll"
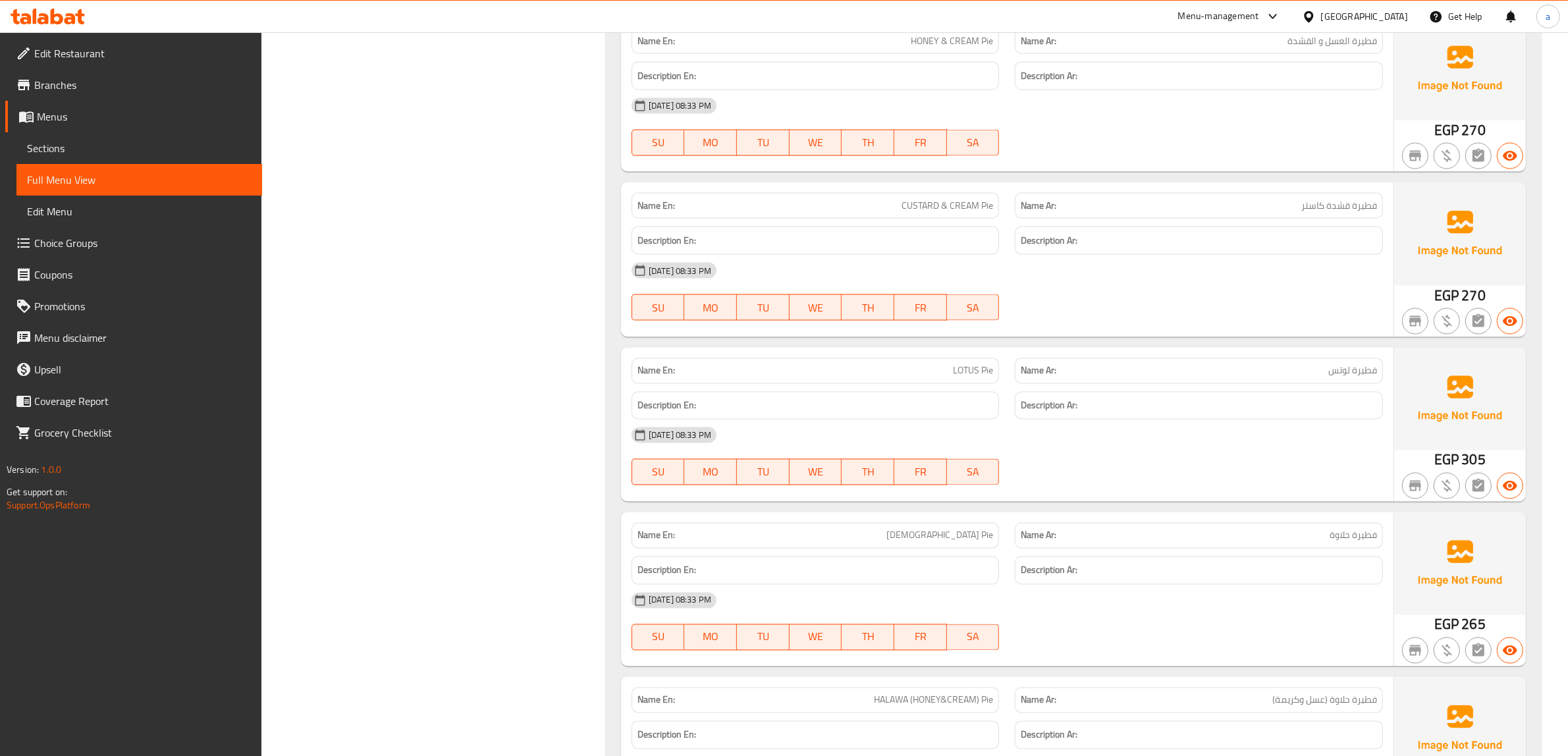
scroll to position [34287, 0]
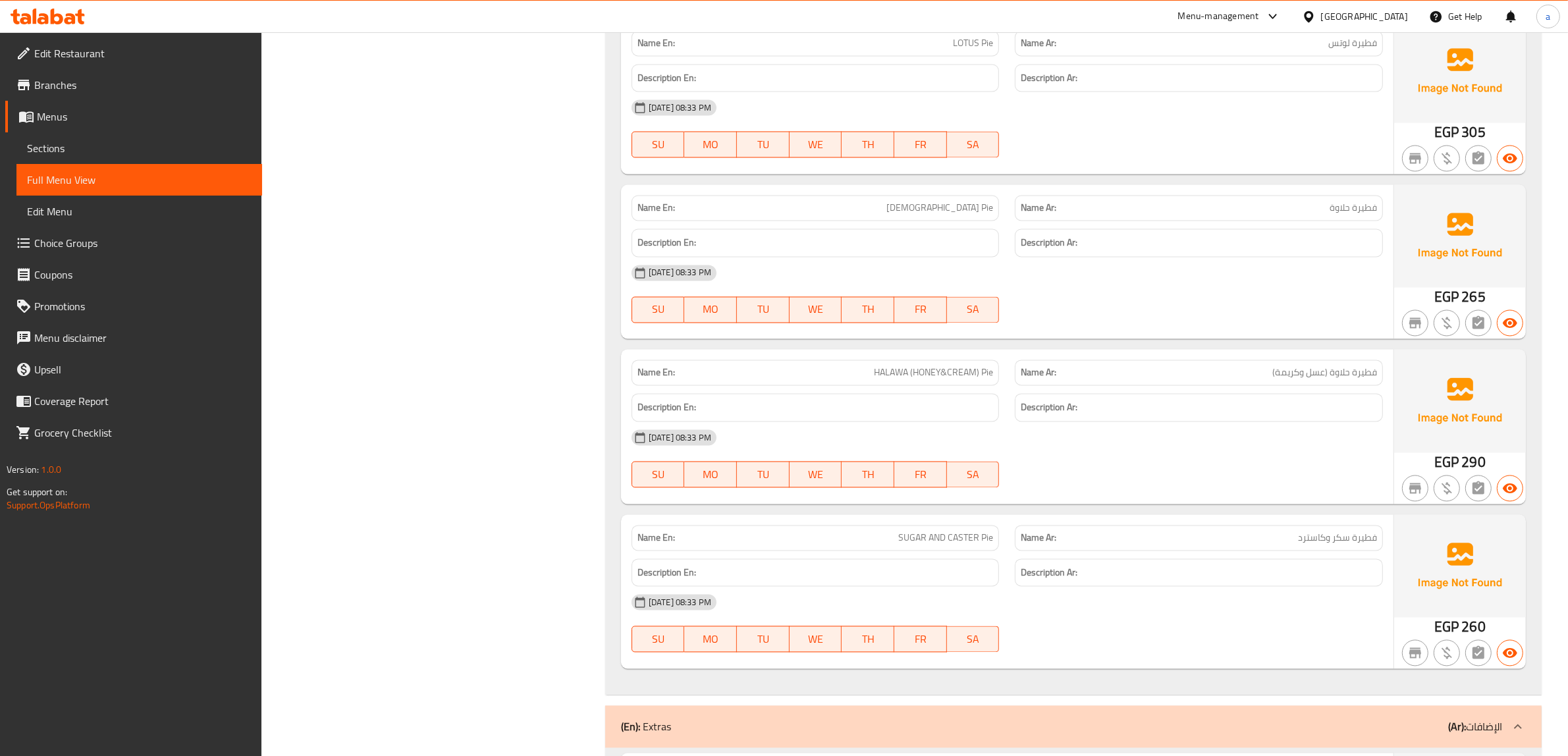
scroll to position [34534, 0]
click at [962, 376] on span "HALAWA (HONEY&CREAM) Pie" at bounding box center [933, 371] width 119 height 14
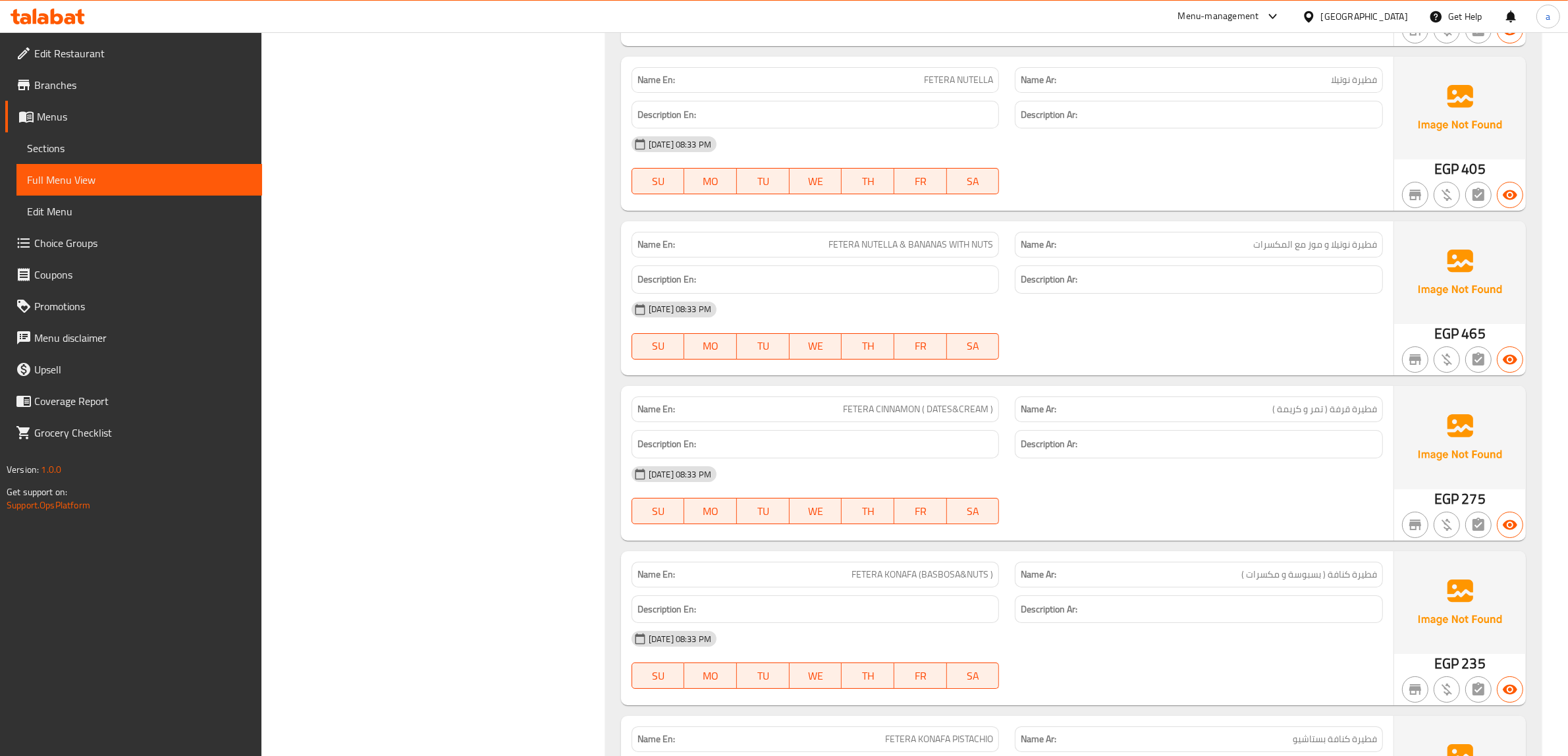
scroll to position [37498, 0]
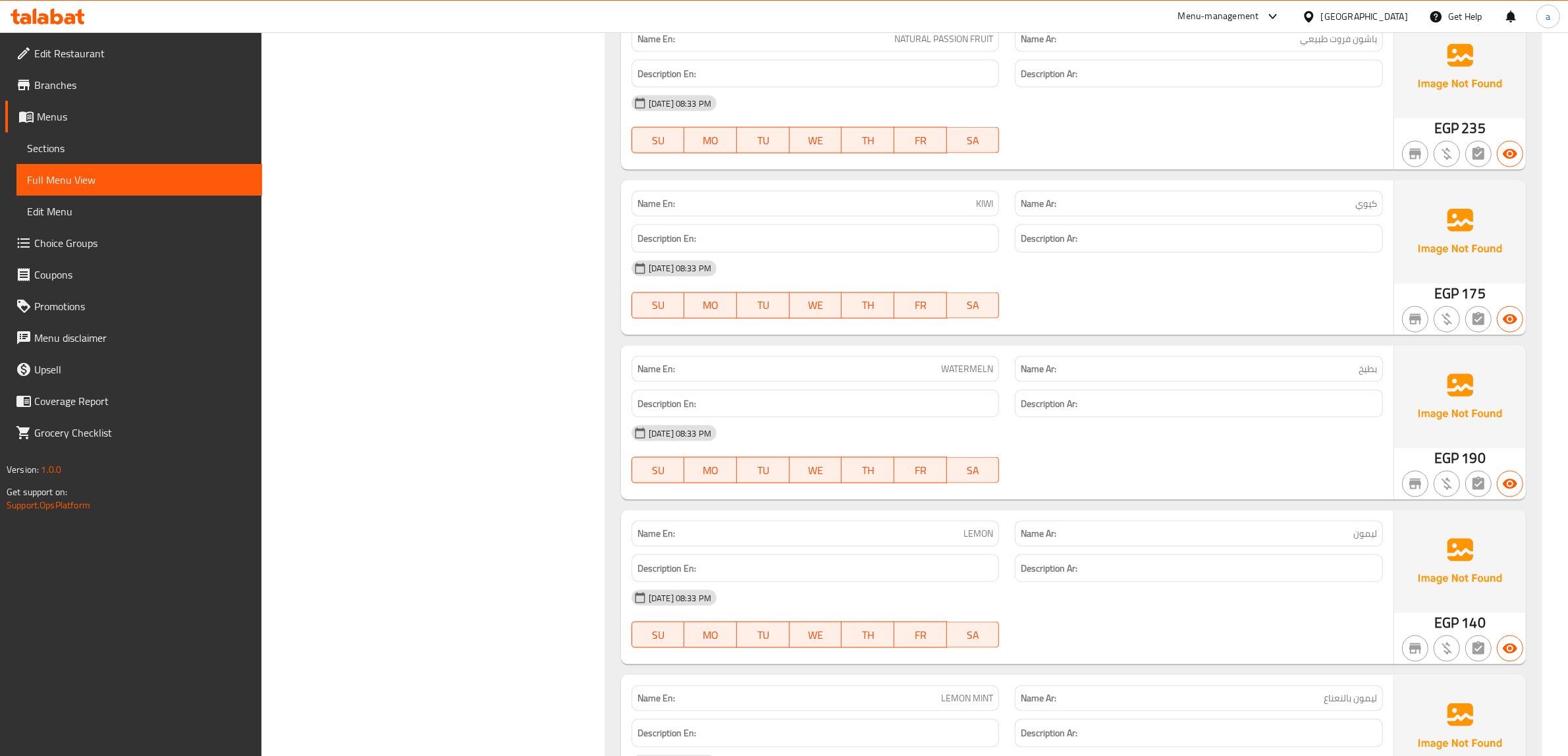
scroll to position [40051, 0]
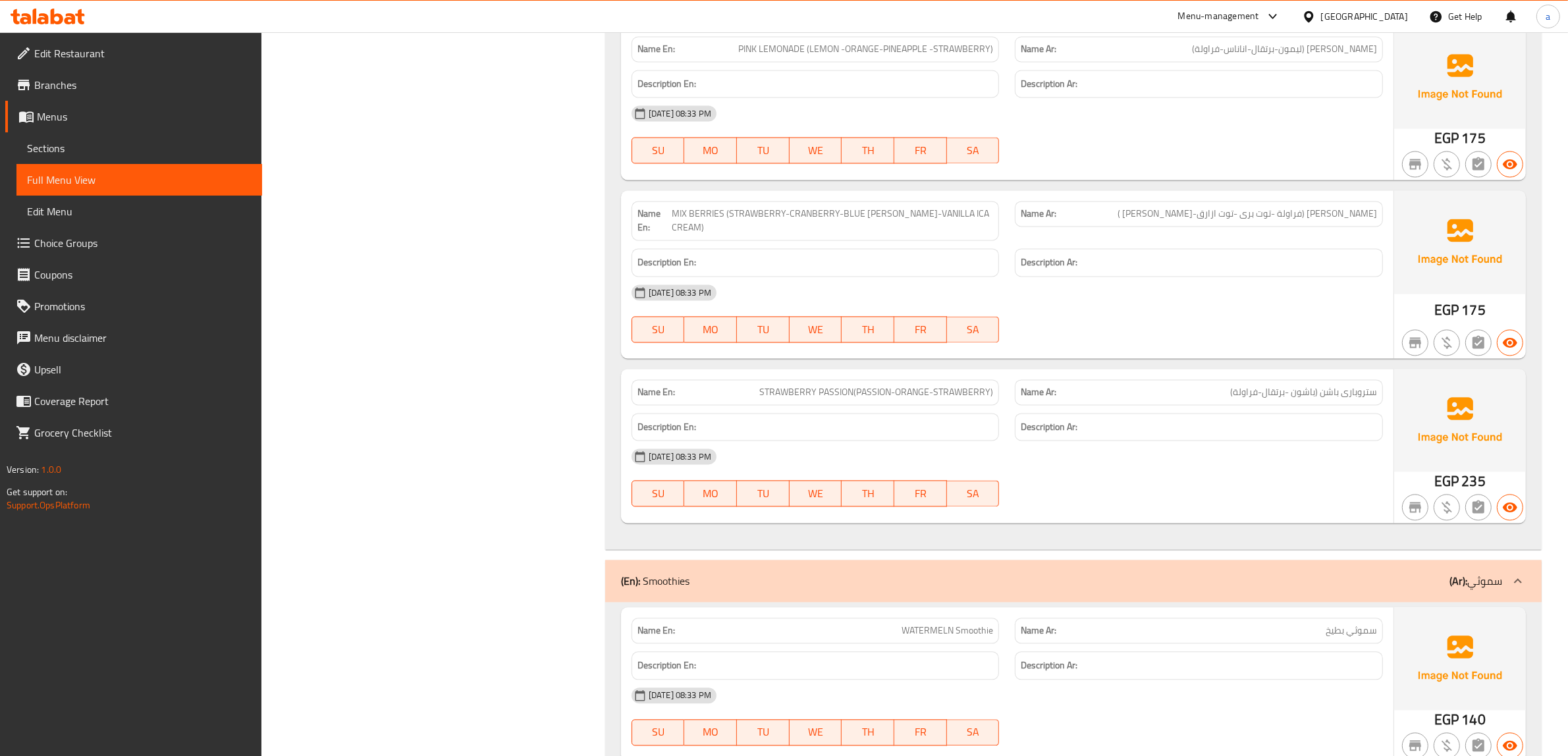
scroll to position [41039, 0]
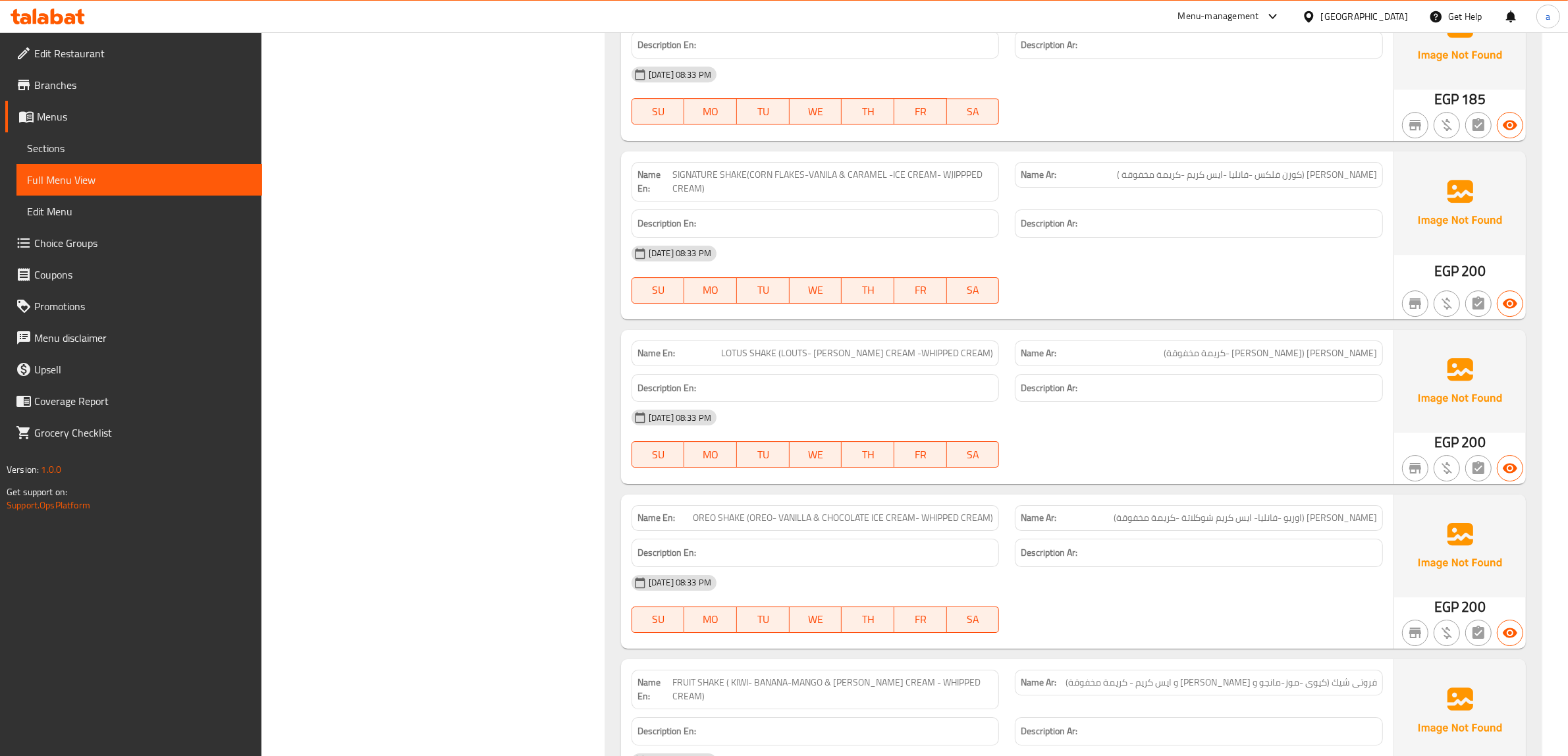
scroll to position [43097, 0]
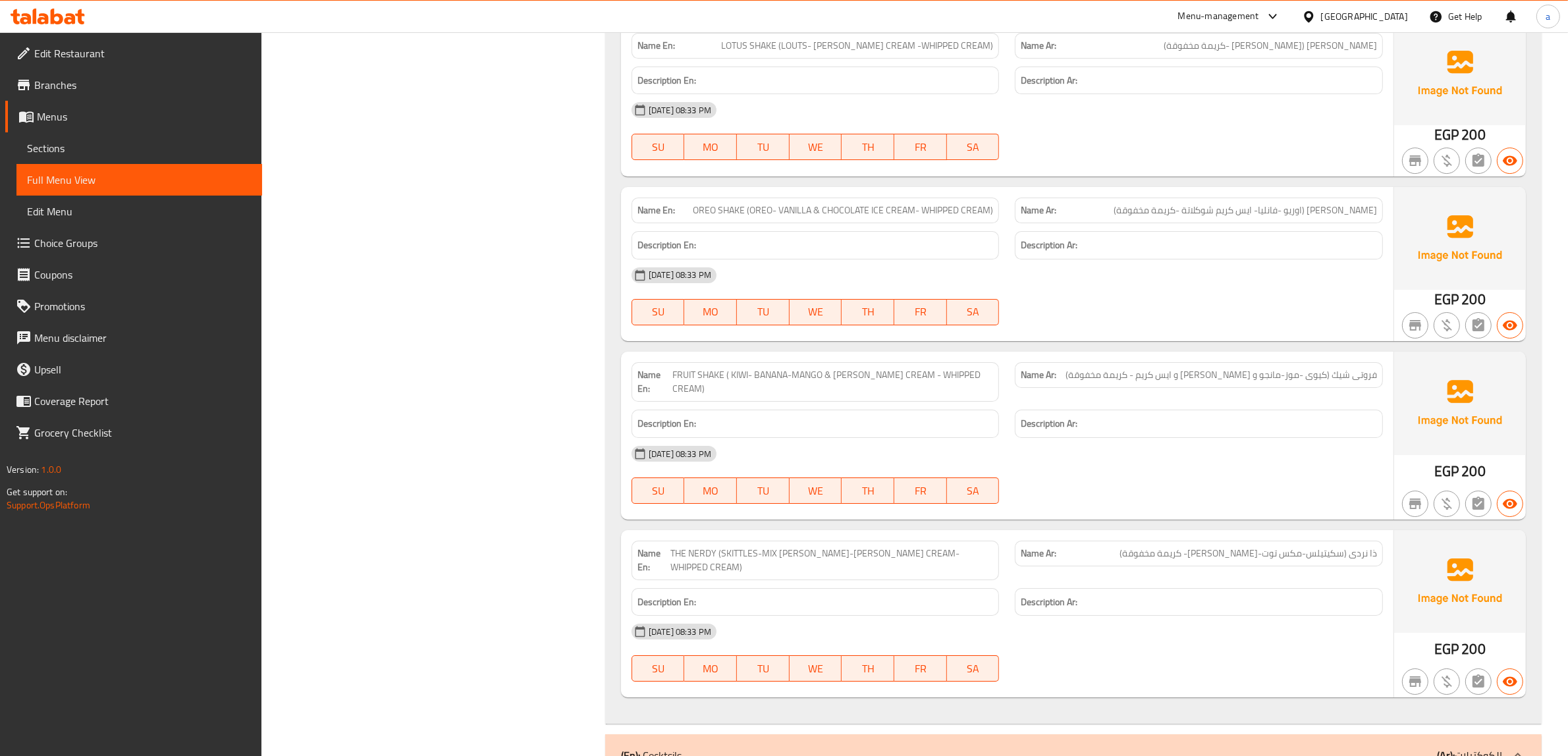
scroll to position [43427, 0]
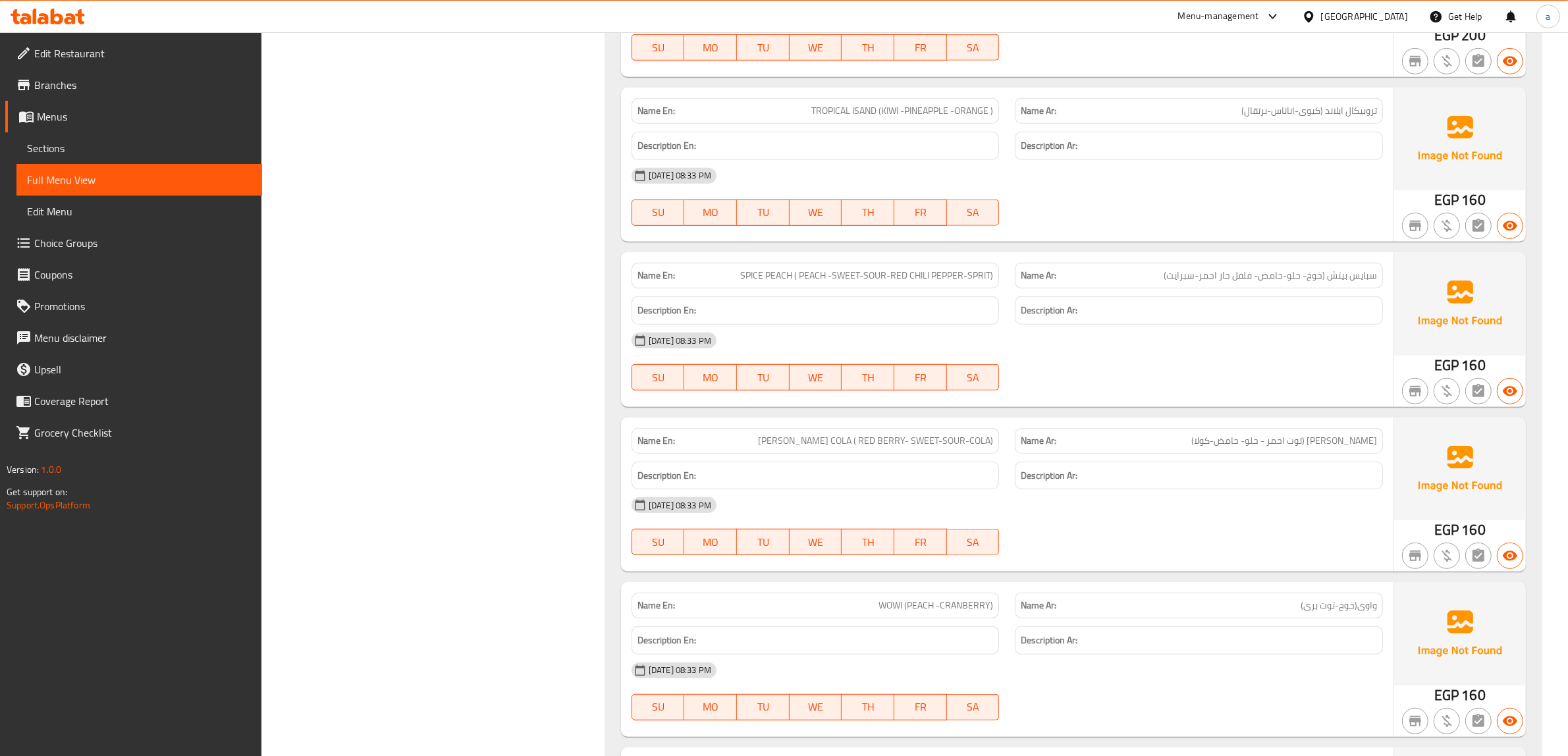
scroll to position [44909, 0]
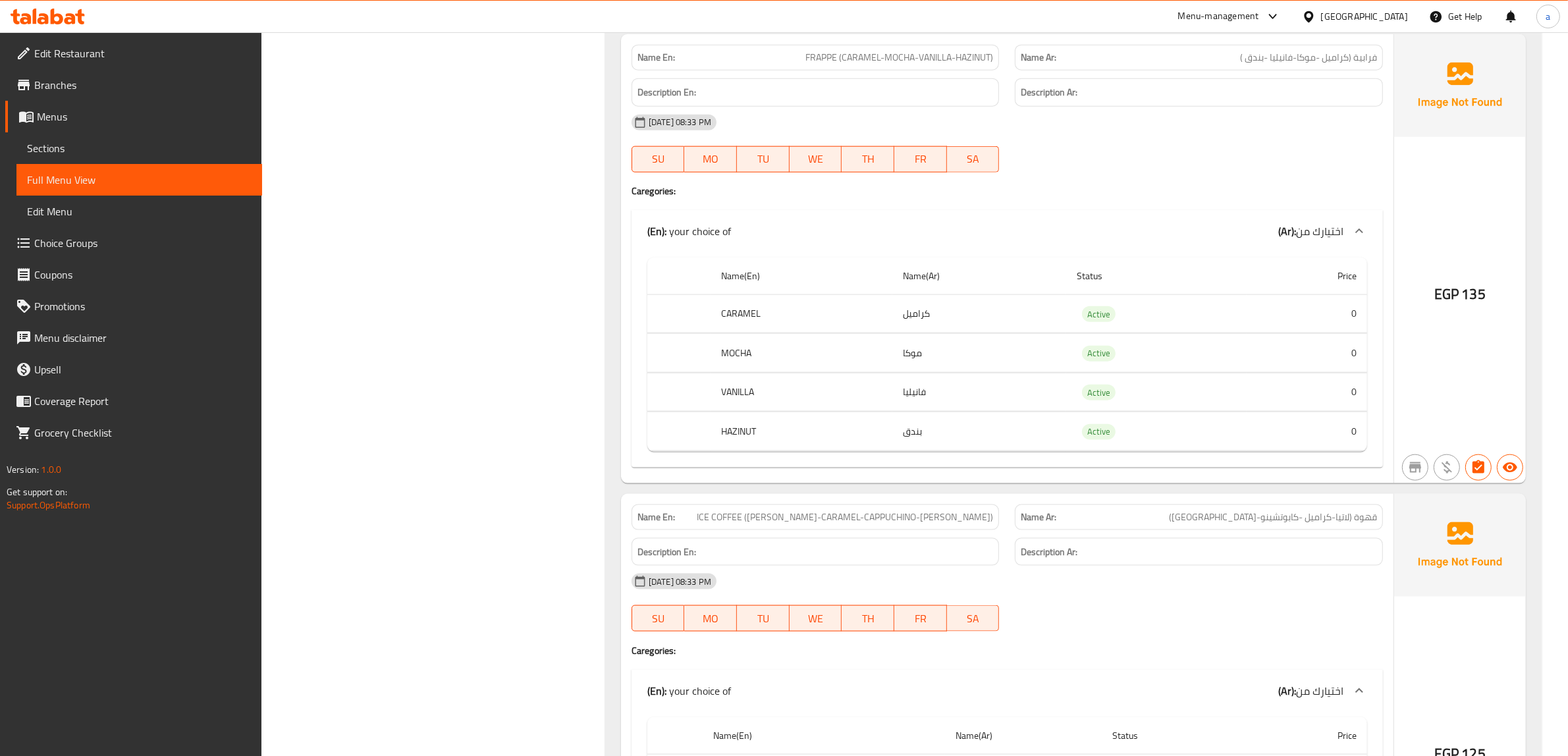
scroll to position [52567, 0]
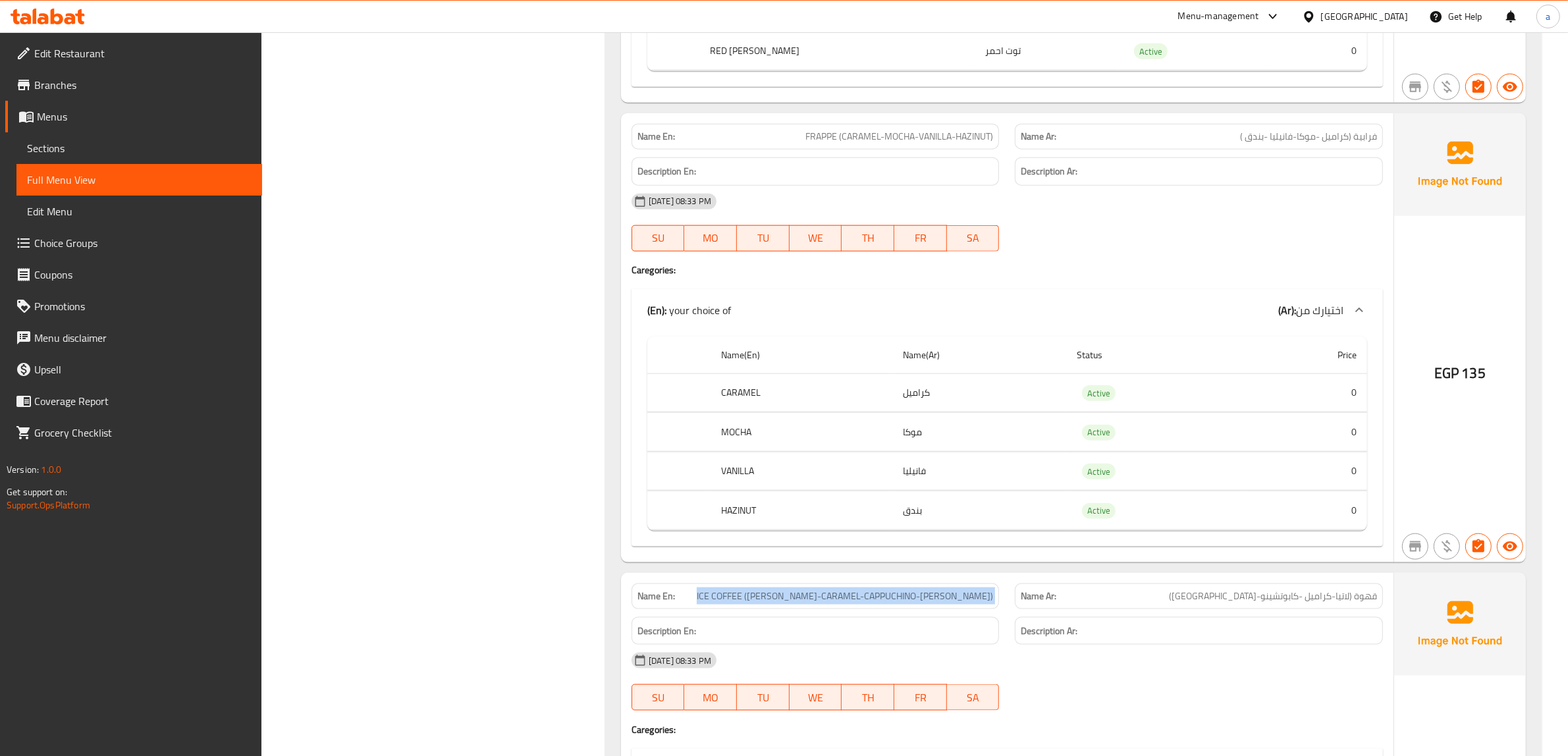
scroll to position [52061, 0]
